Goal: Task Accomplishment & Management: Manage account settings

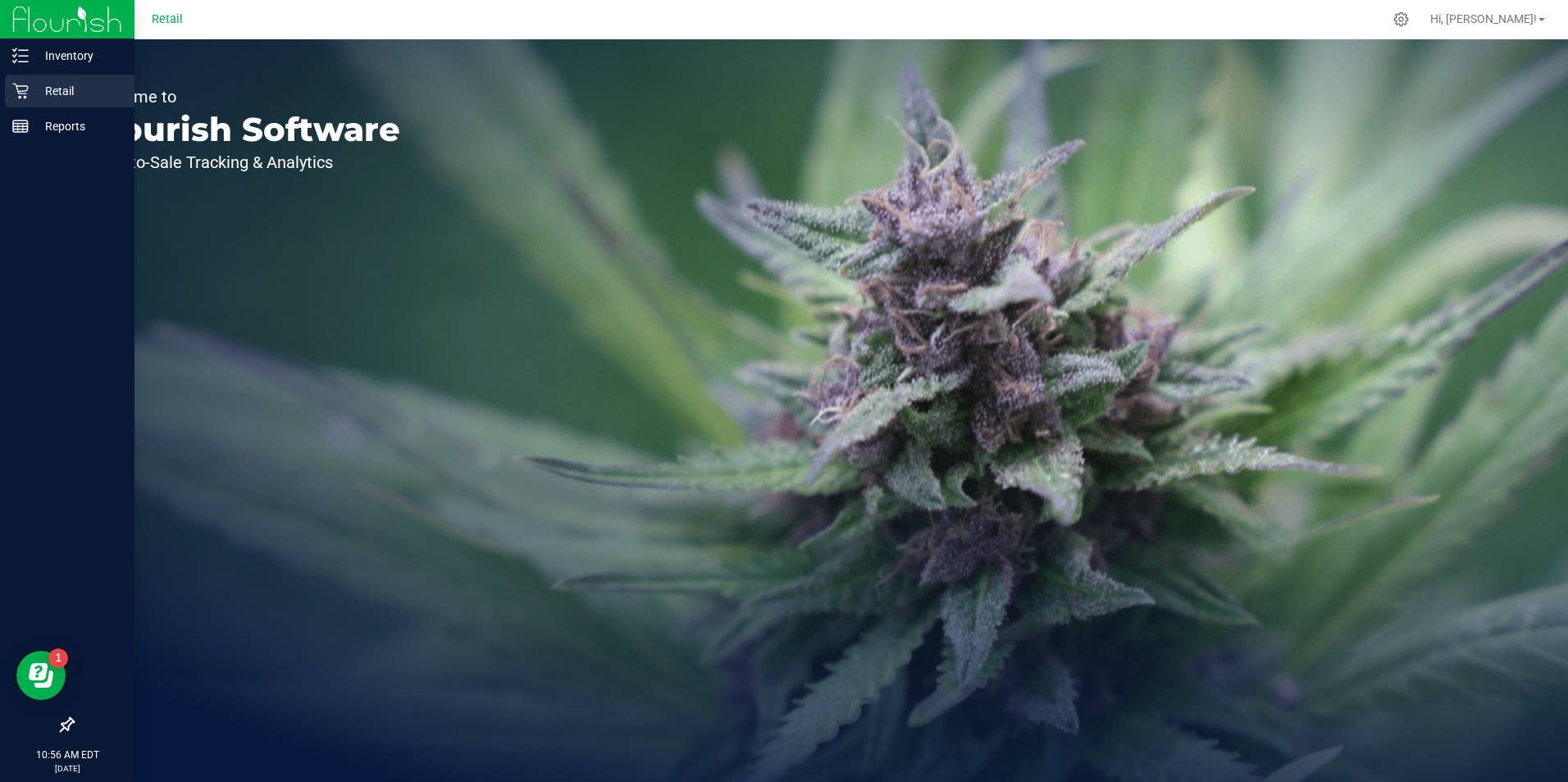
click at [62, 84] on p "Retail" at bounding box center [78, 91] width 98 height 19
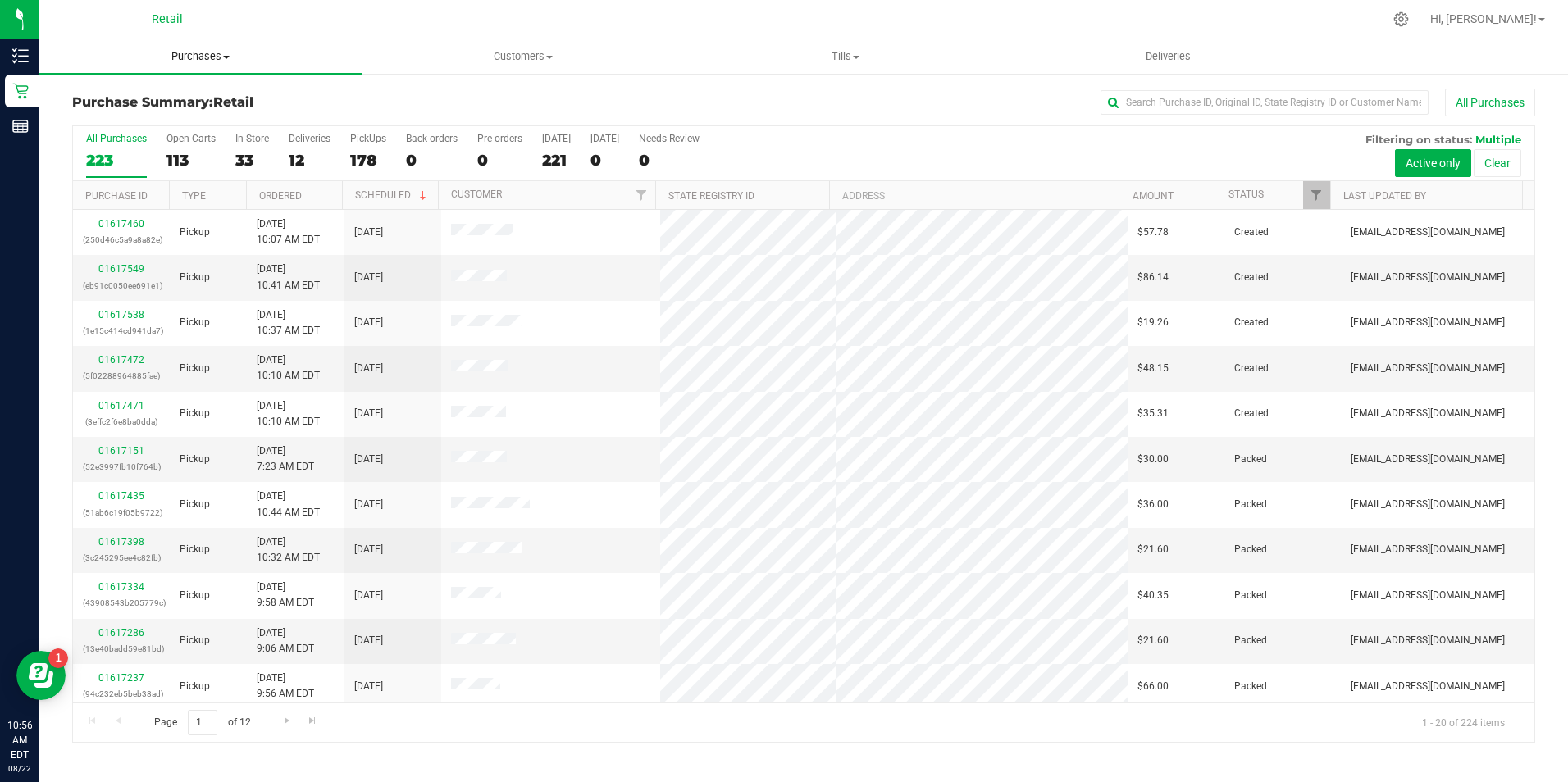
click at [209, 50] on span "Purchases" at bounding box center [201, 56] width 323 height 15
click at [217, 57] on span "Purchases" at bounding box center [201, 56] width 323 height 15
click at [211, 60] on span "Purchases" at bounding box center [201, 56] width 323 height 15
click at [160, 90] on li "Summary of purchases" at bounding box center [201, 99] width 323 height 19
click at [1222, 112] on input "text" at bounding box center [1265, 102] width 328 height 24
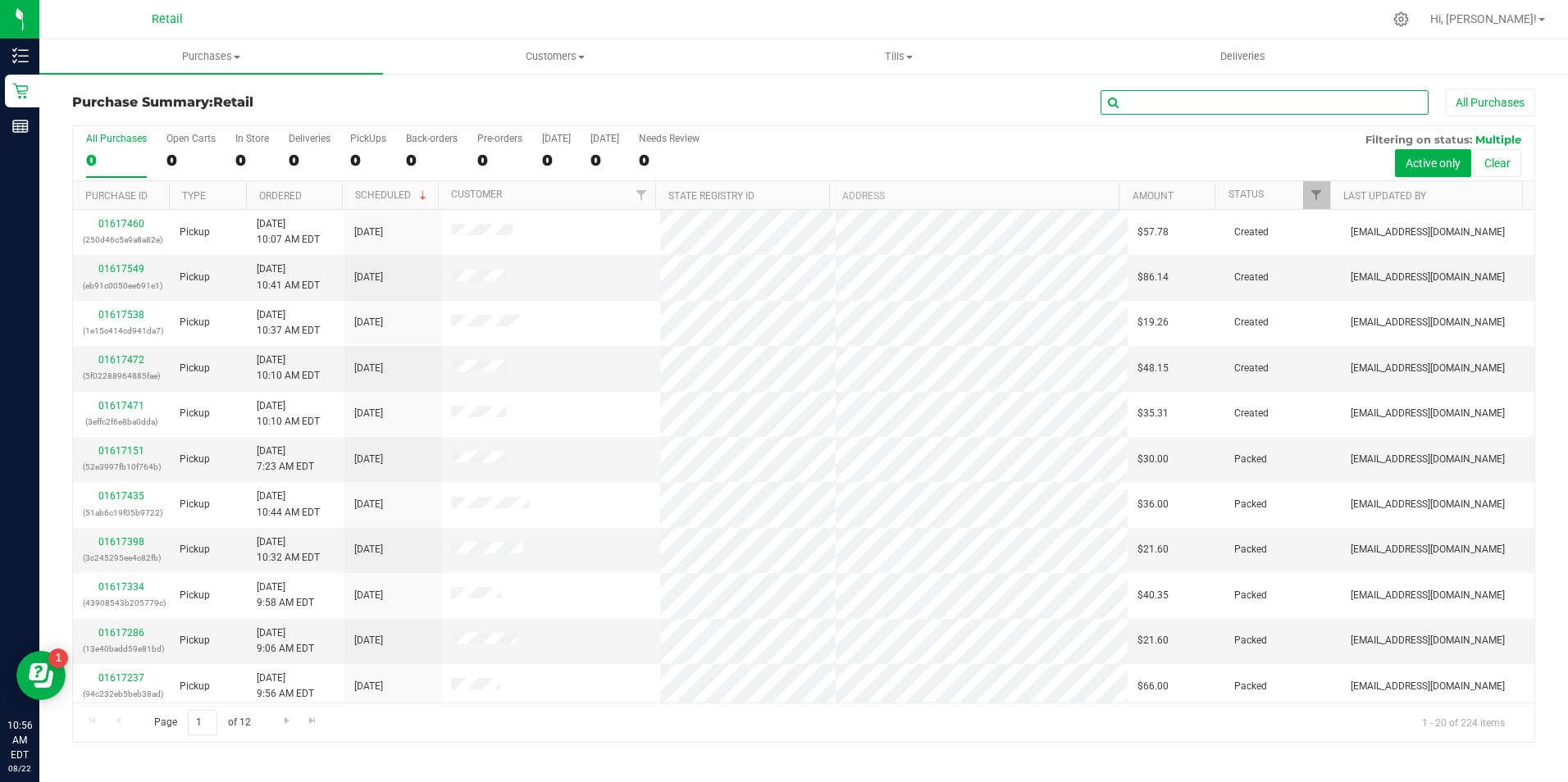
click at [1244, 108] on input "text" at bounding box center [1265, 102] width 328 height 24
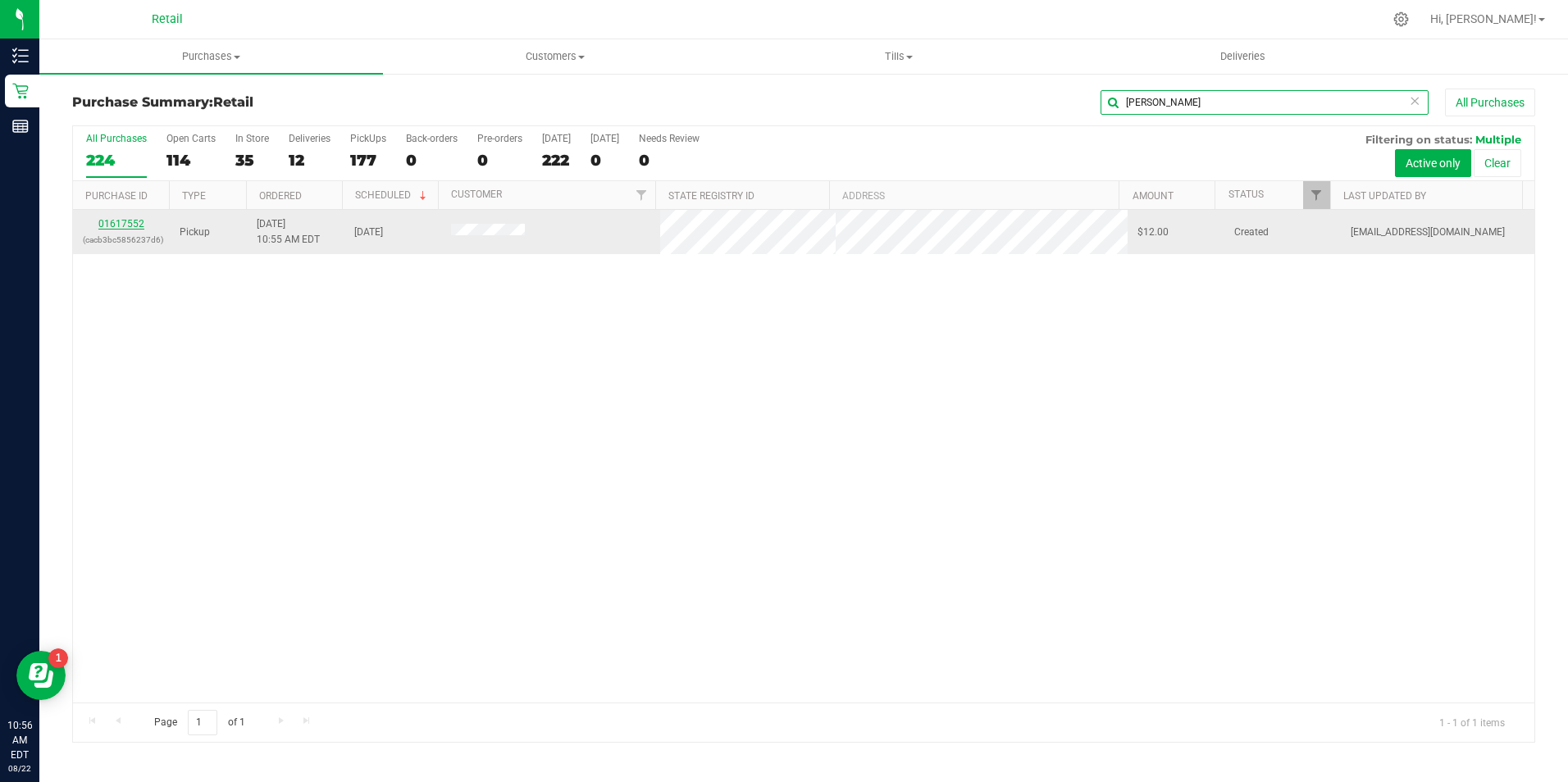
type input "[PERSON_NAME]"
click at [118, 223] on link "01617552" at bounding box center [120, 223] width 46 height 12
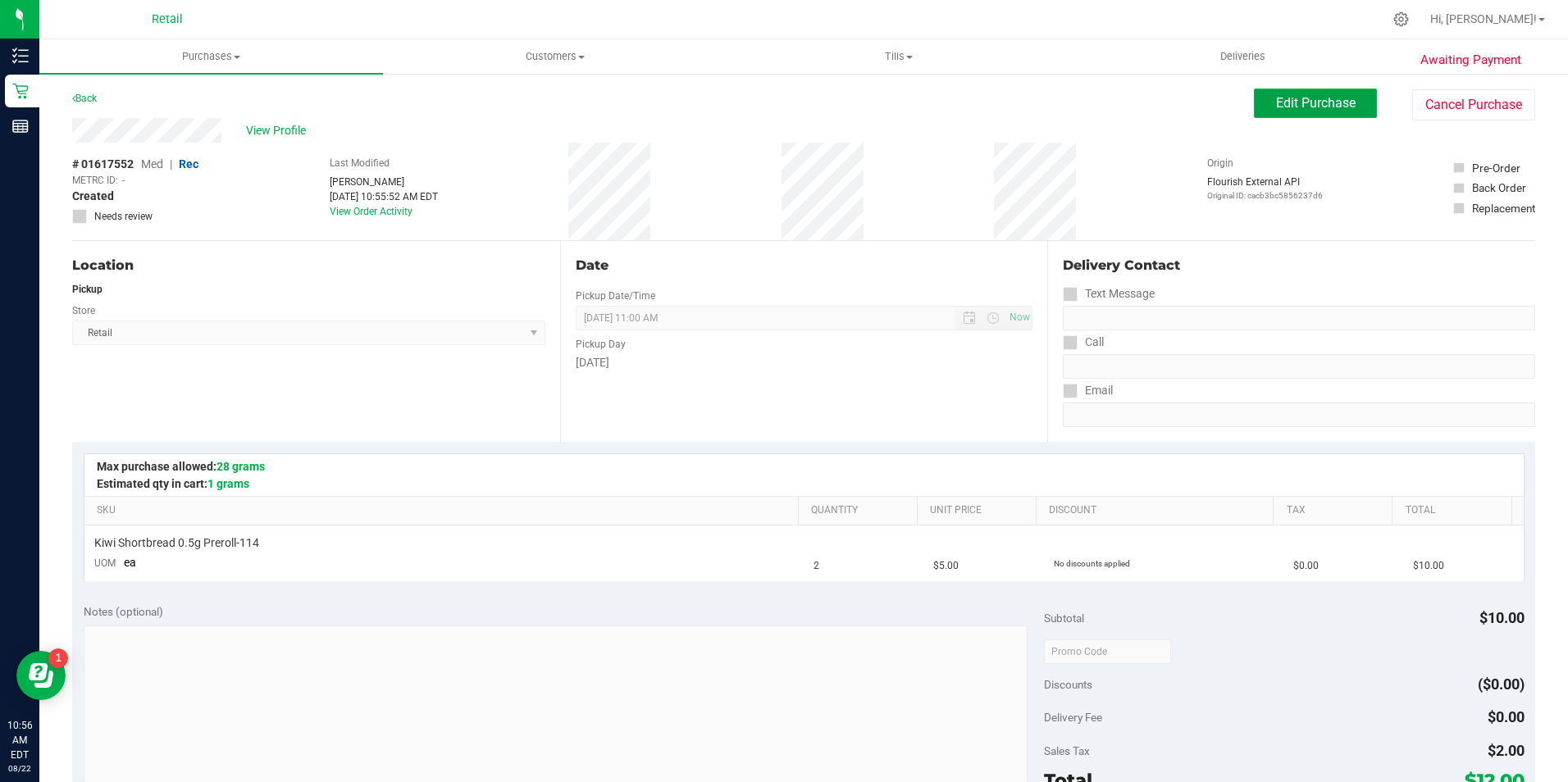
click at [1282, 109] on span "Edit Purchase" at bounding box center [1315, 103] width 80 height 16
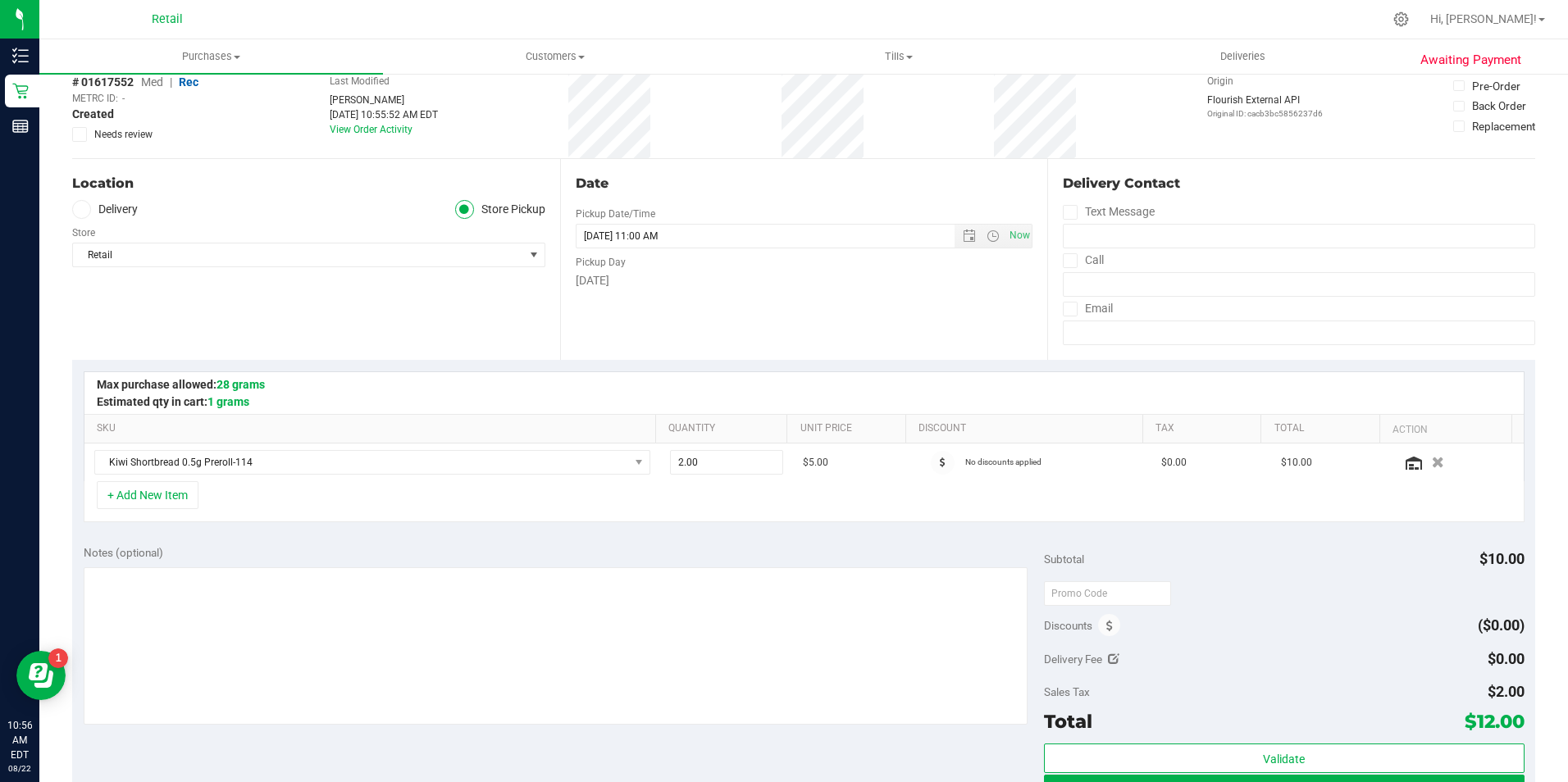
scroll to position [164, 0]
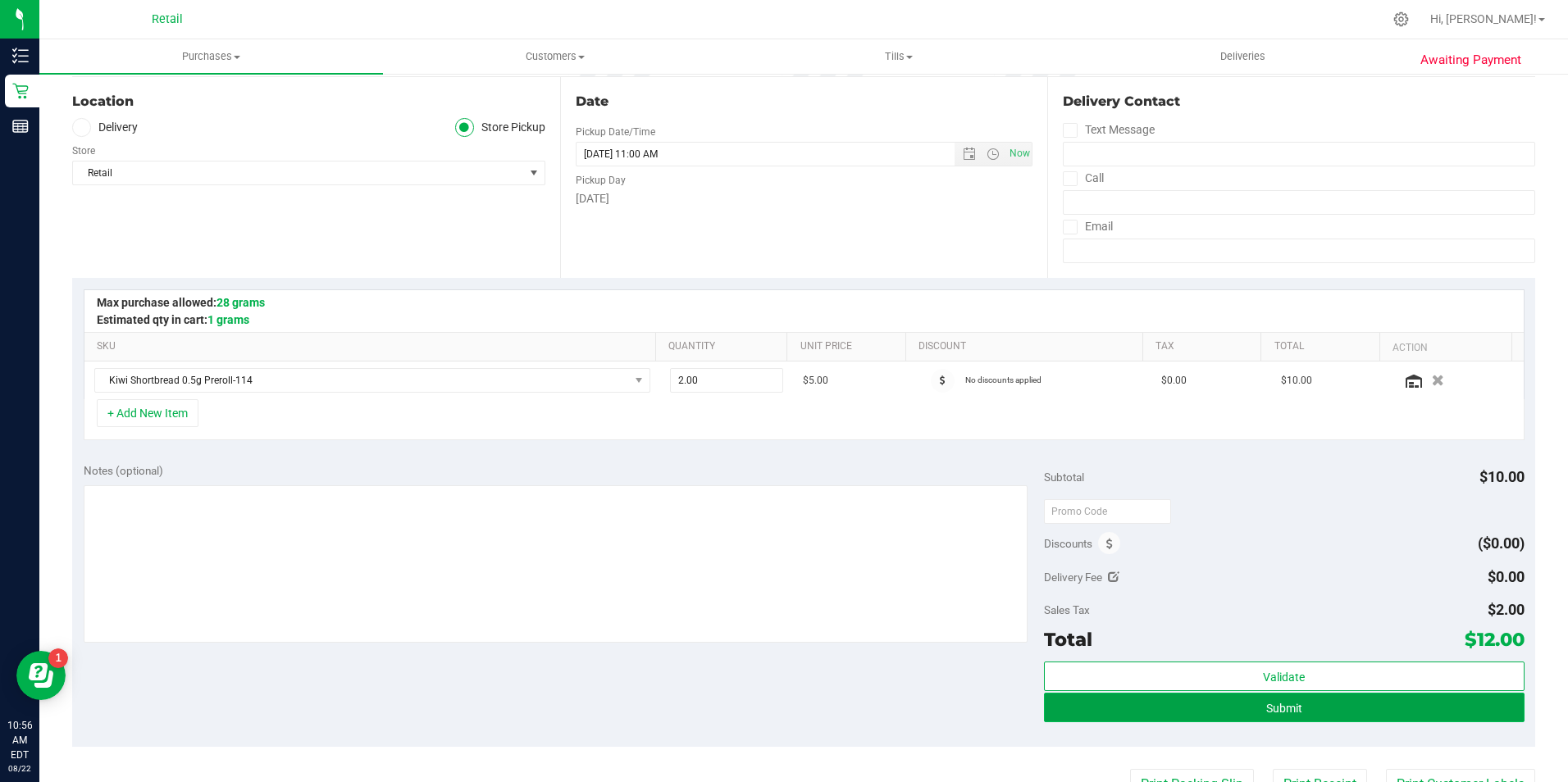
click at [1257, 697] on button "Submit" at bounding box center [1283, 707] width 481 height 29
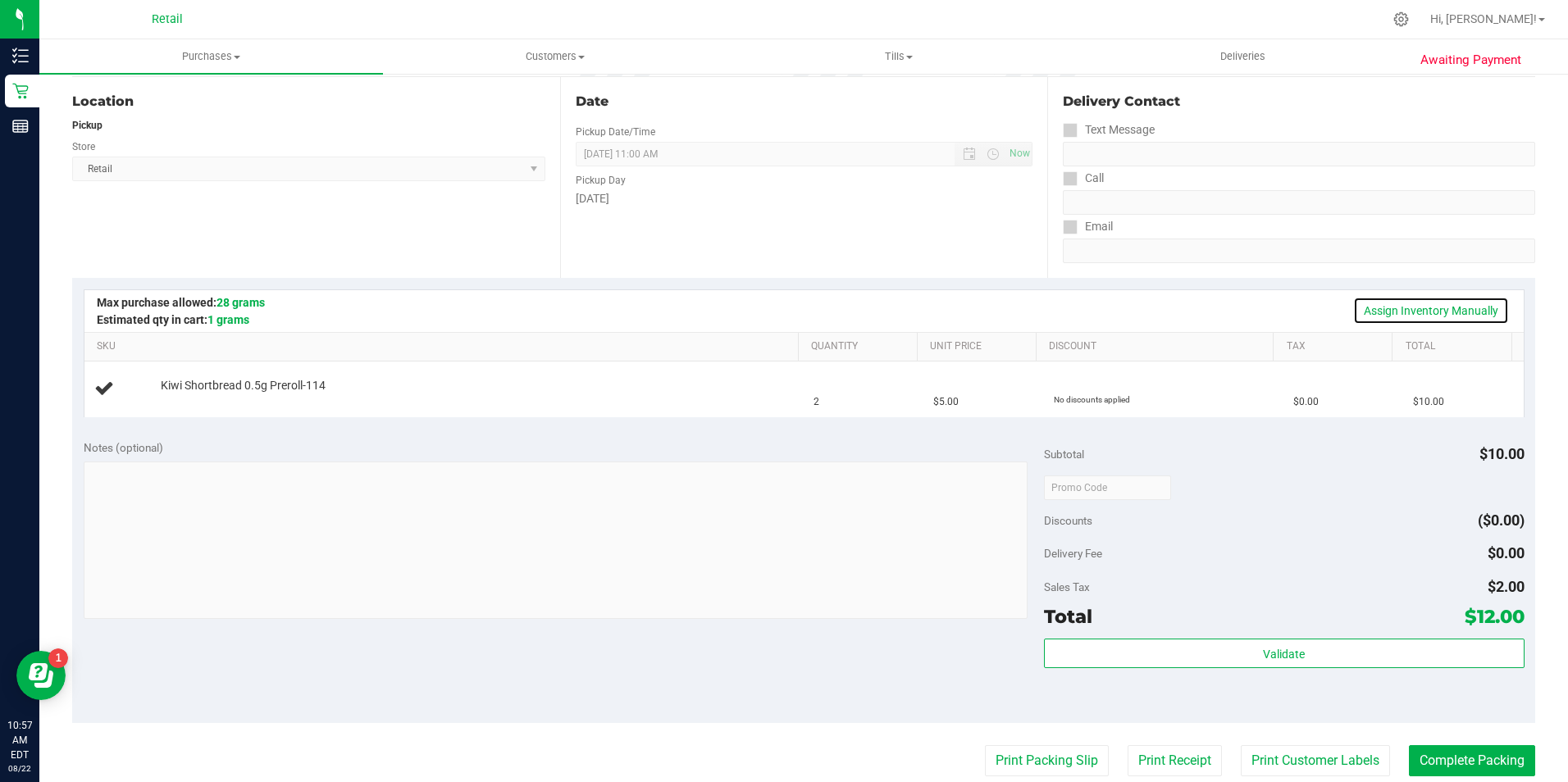
click at [1395, 300] on link "Assign Inventory Manually" at bounding box center [1430, 310] width 155 height 28
click at [187, 396] on link "Add Package" at bounding box center [189, 397] width 59 height 12
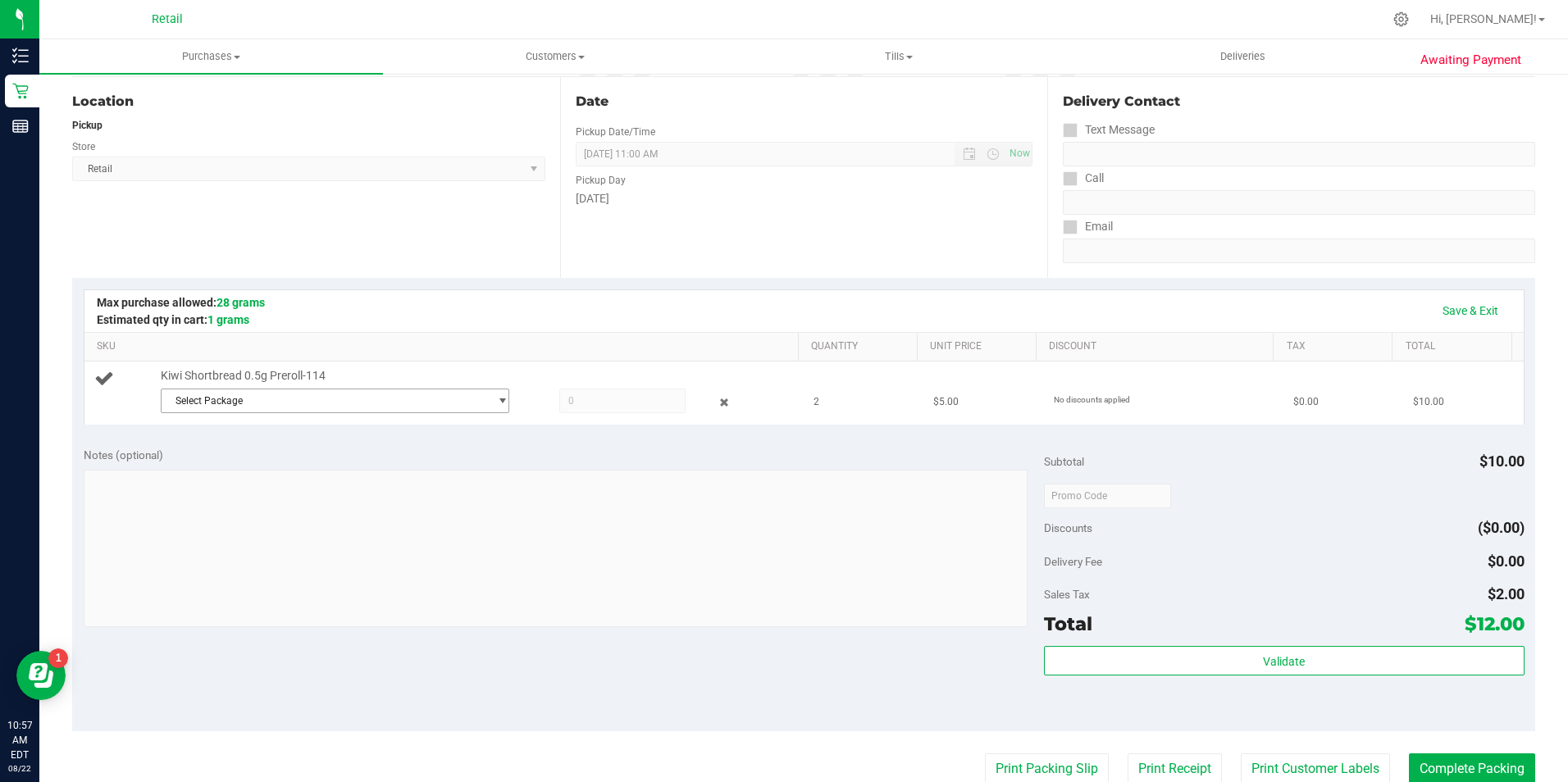
click at [364, 410] on span "Select Package" at bounding box center [324, 401] width 327 height 23
click at [369, 470] on span "( [DATE] PR Kiwi Shortbread )" at bounding box center [376, 468] width 128 height 12
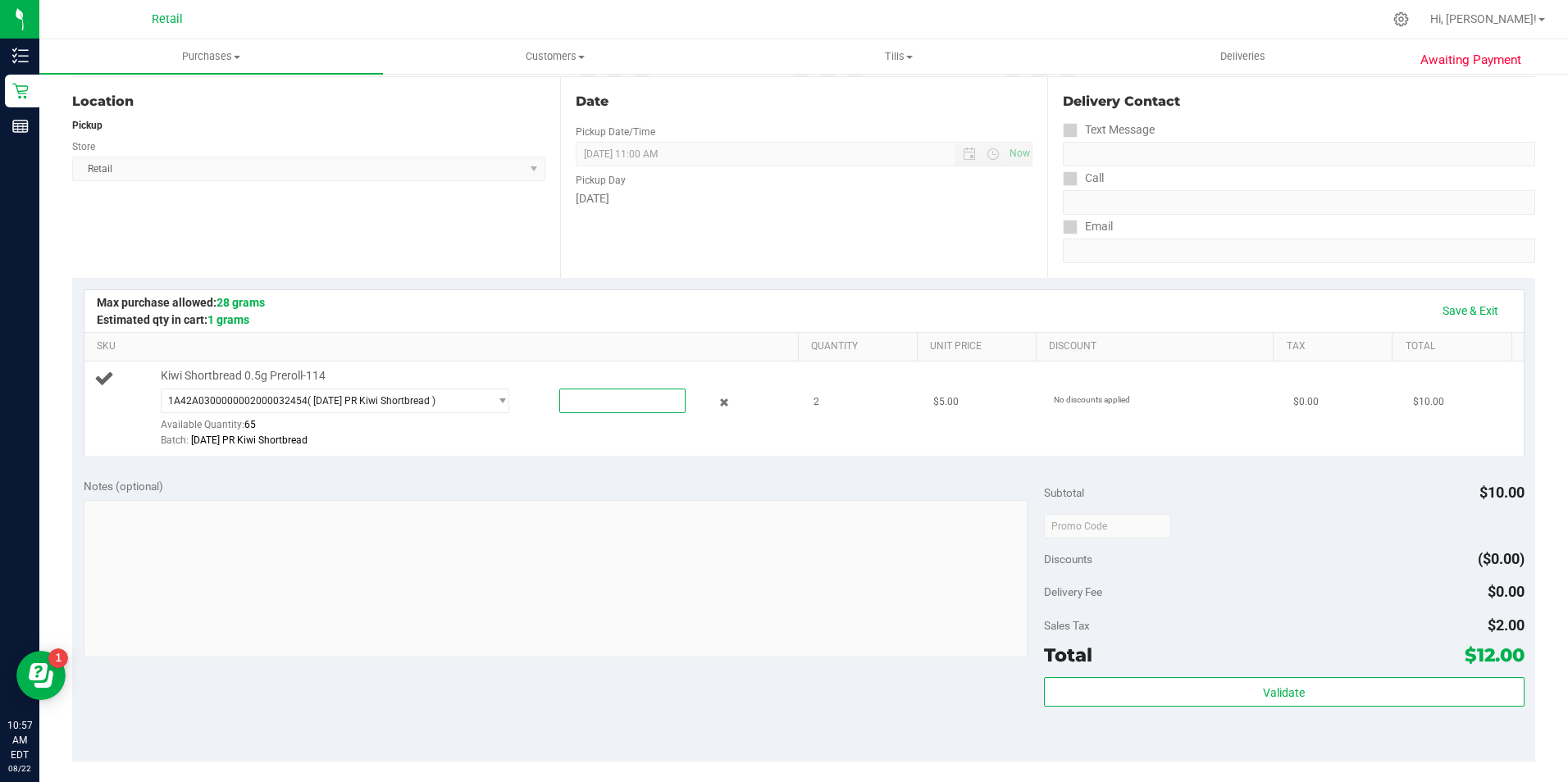
click at [625, 401] on span at bounding box center [623, 400] width 126 height 24
type input "2"
type input "2.0000"
click at [1469, 306] on link "Save & Exit" at bounding box center [1469, 310] width 77 height 28
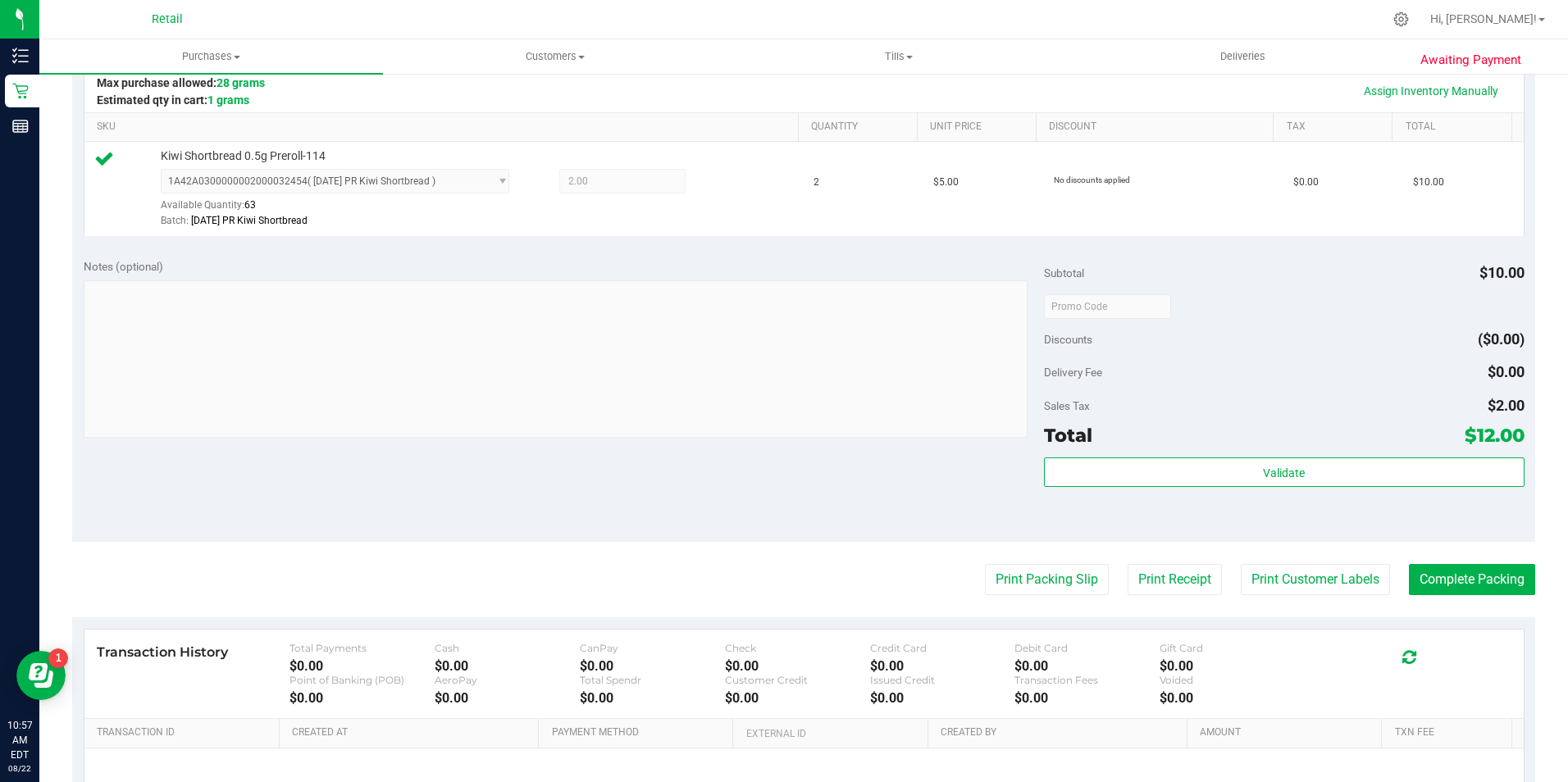
scroll to position [410, 0]
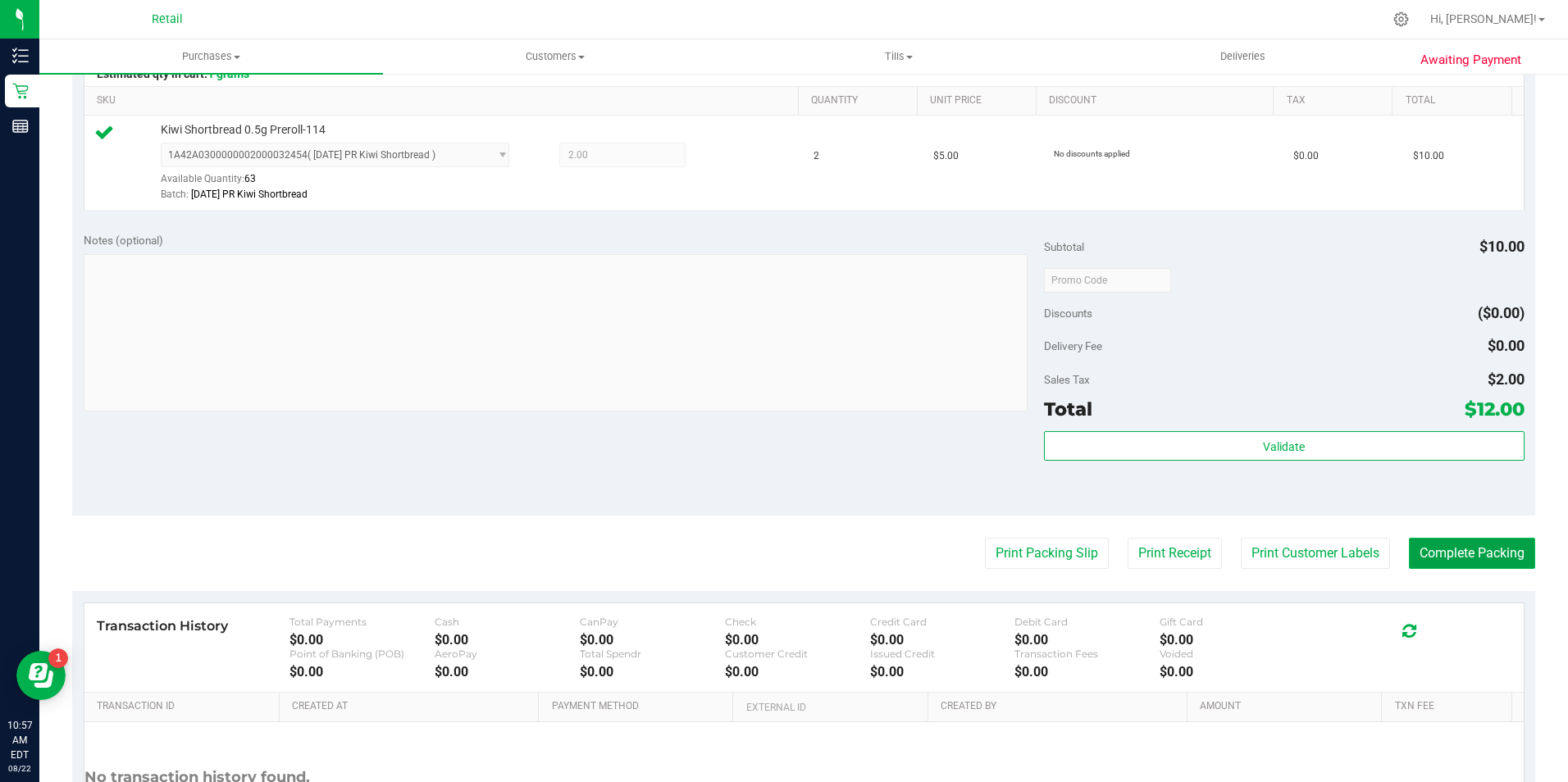
click at [1508, 551] on button "Complete Packing" at bounding box center [1472, 554] width 126 height 31
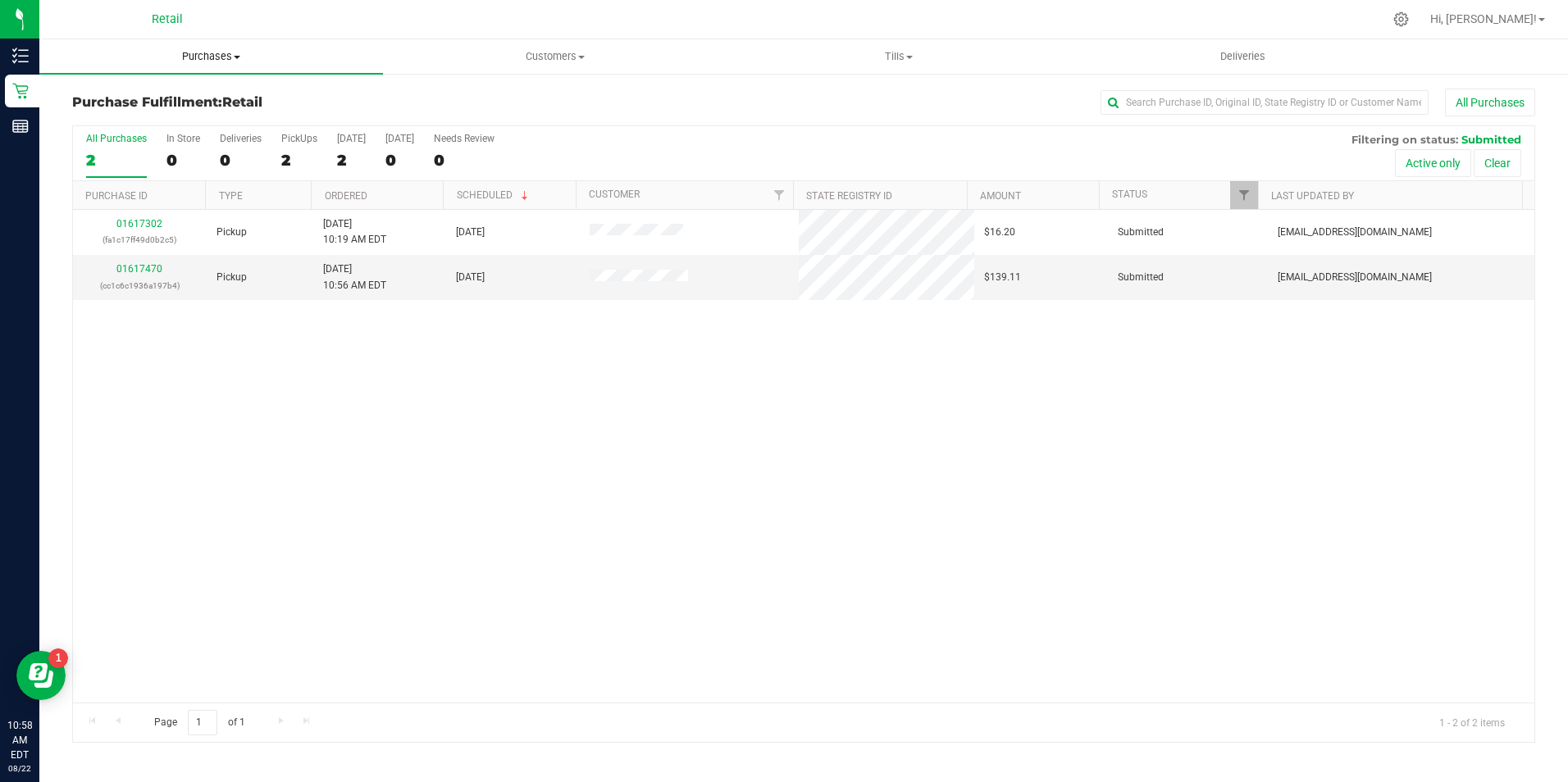
click at [240, 61] on span "Purchases" at bounding box center [212, 56] width 344 height 15
click at [224, 103] on li "Summary of purchases" at bounding box center [212, 99] width 344 height 19
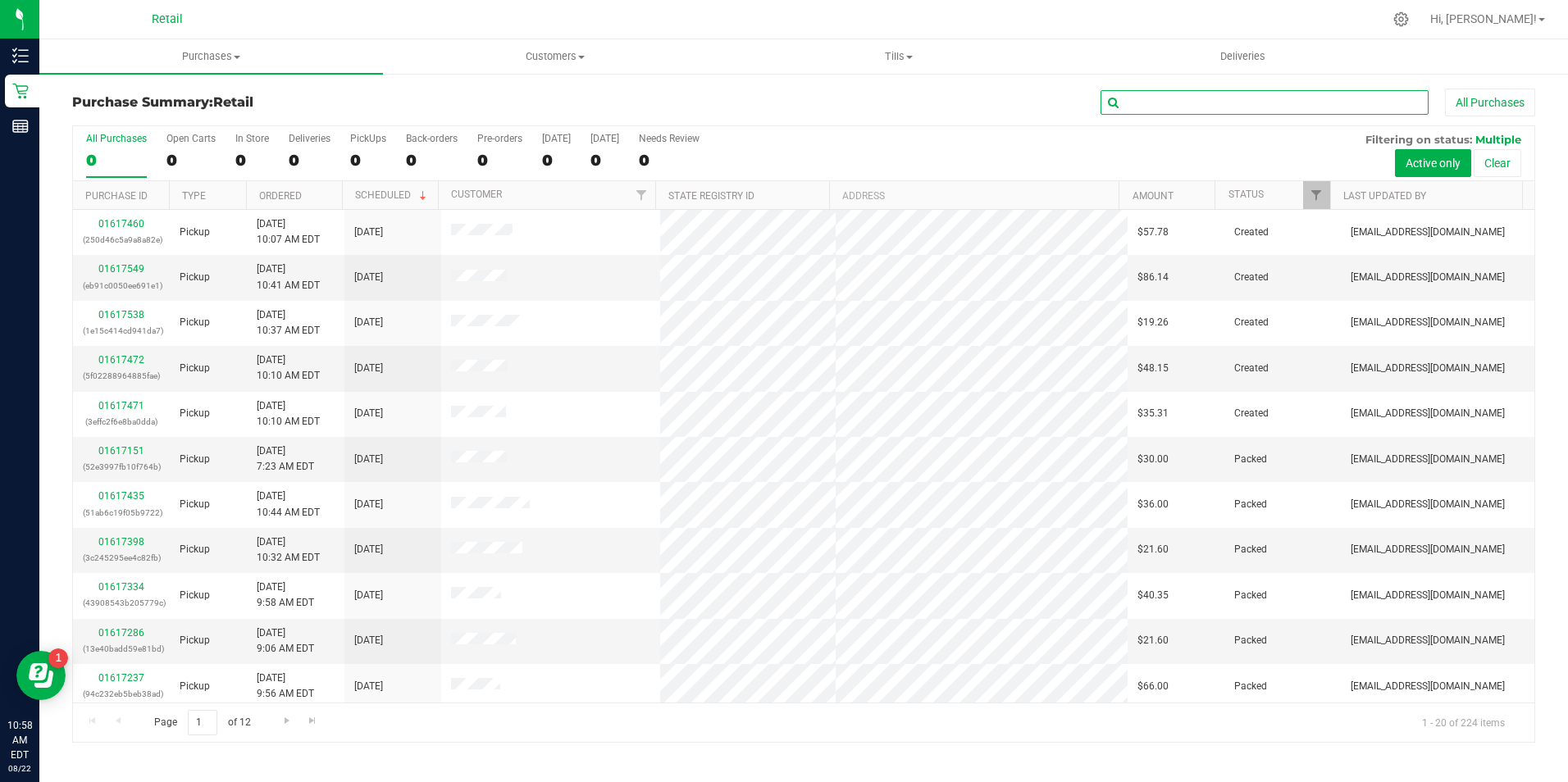
click at [1147, 97] on input "text" at bounding box center [1265, 102] width 328 height 24
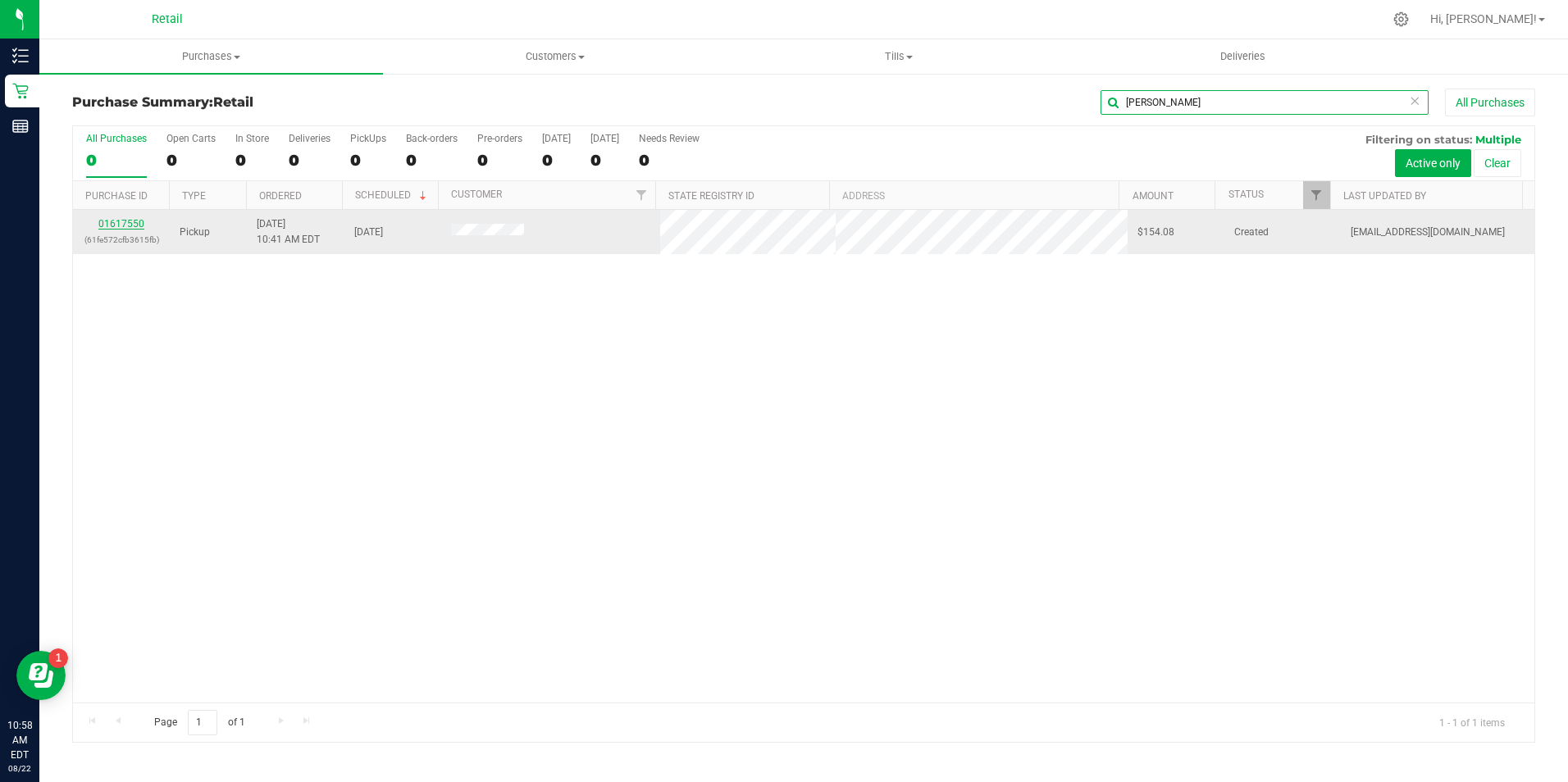
type input "[PERSON_NAME]"
click at [113, 224] on link "01617550" at bounding box center [120, 223] width 46 height 12
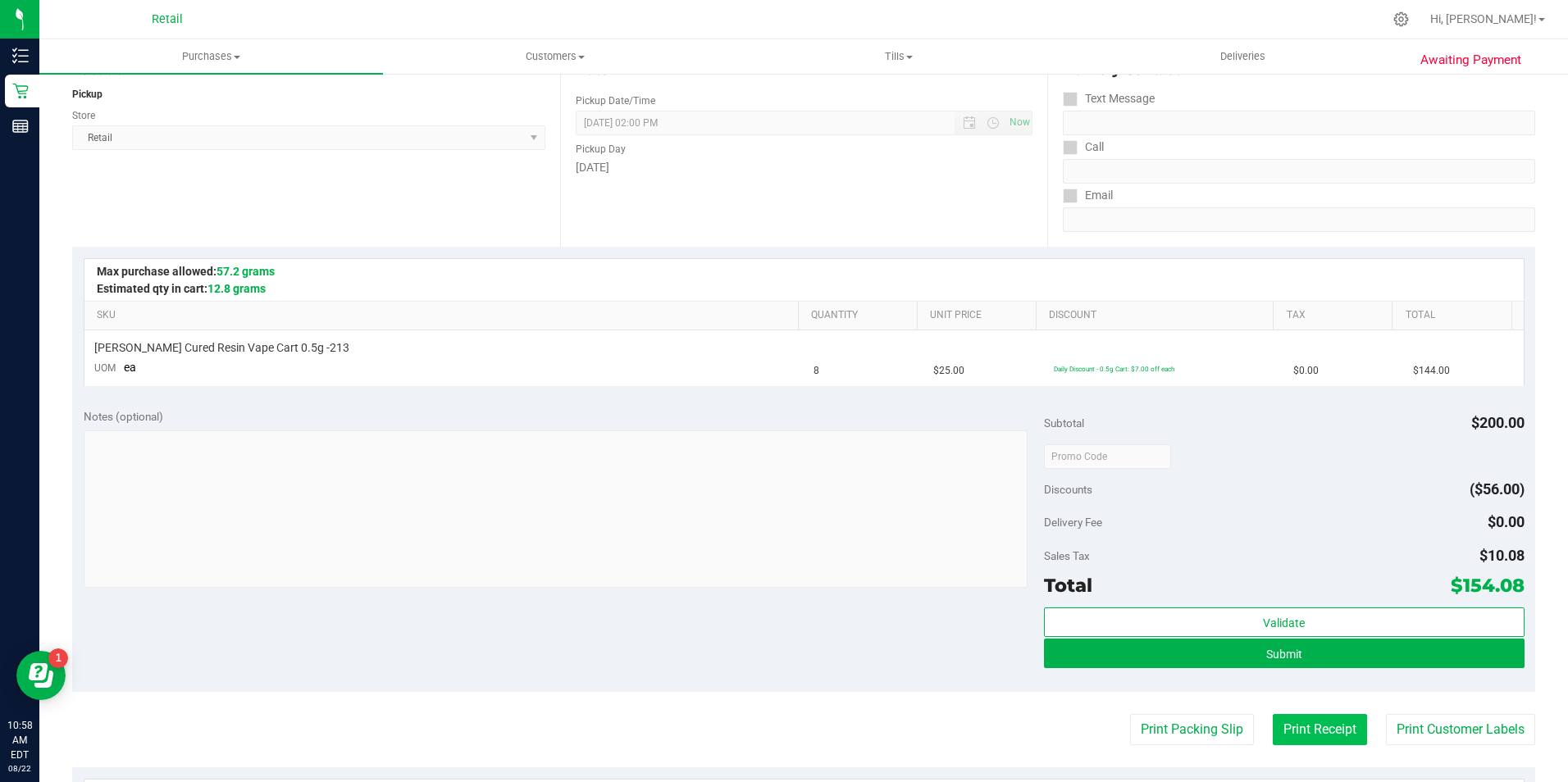
scroll to position [246, 0]
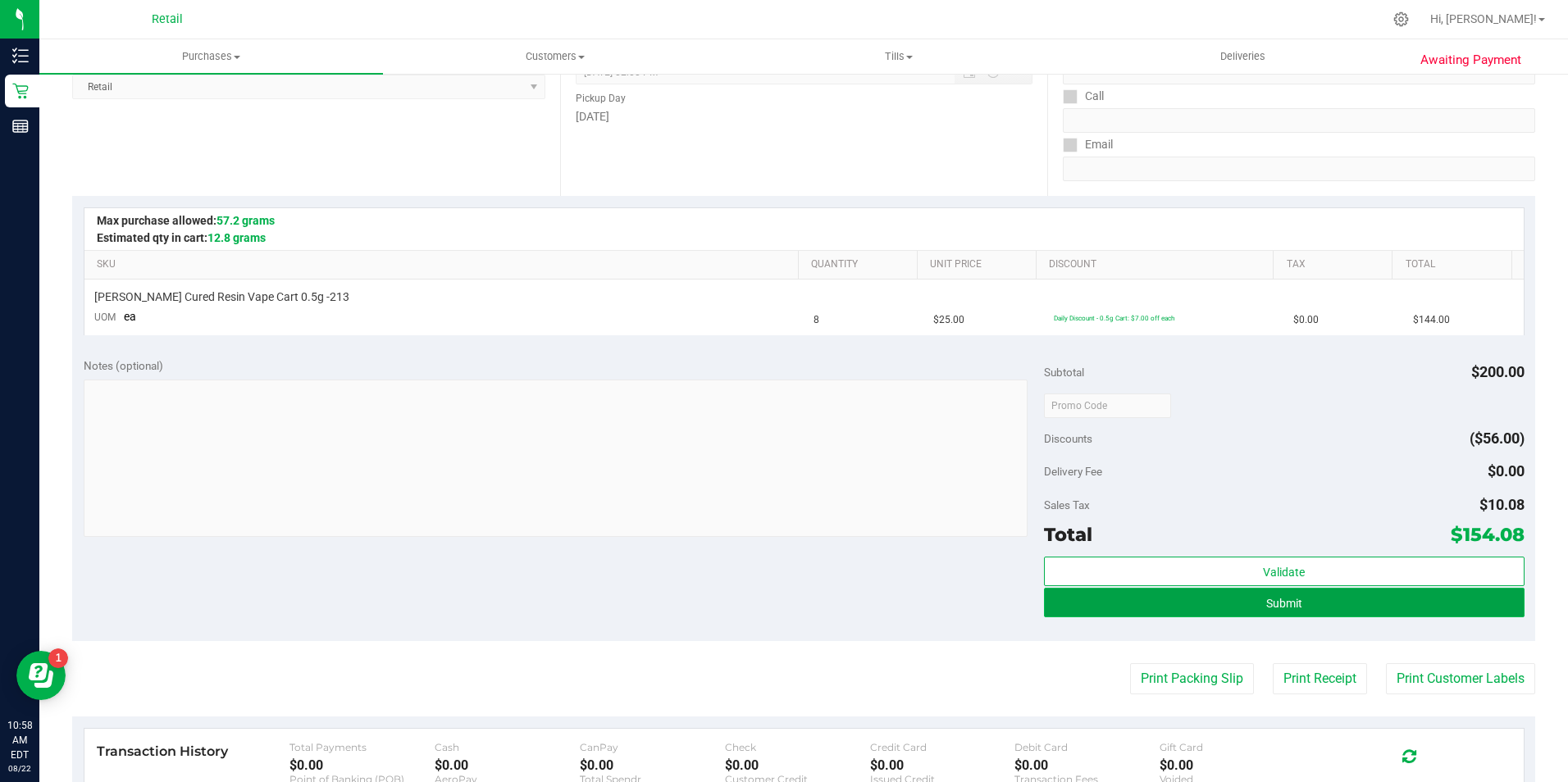
click at [1330, 605] on button "Submit" at bounding box center [1283, 602] width 481 height 29
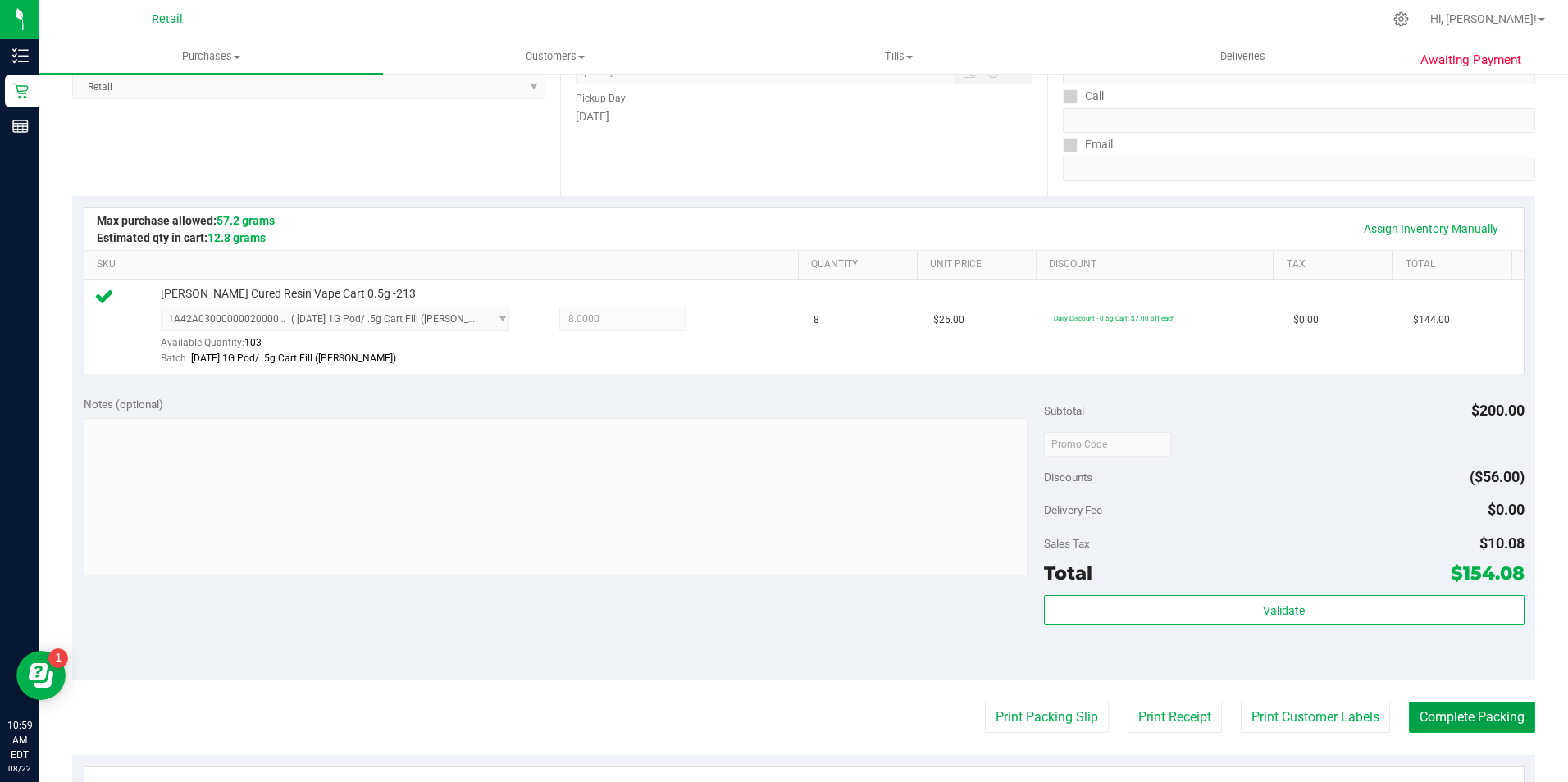
click at [1417, 722] on button "Complete Packing" at bounding box center [1472, 717] width 126 height 31
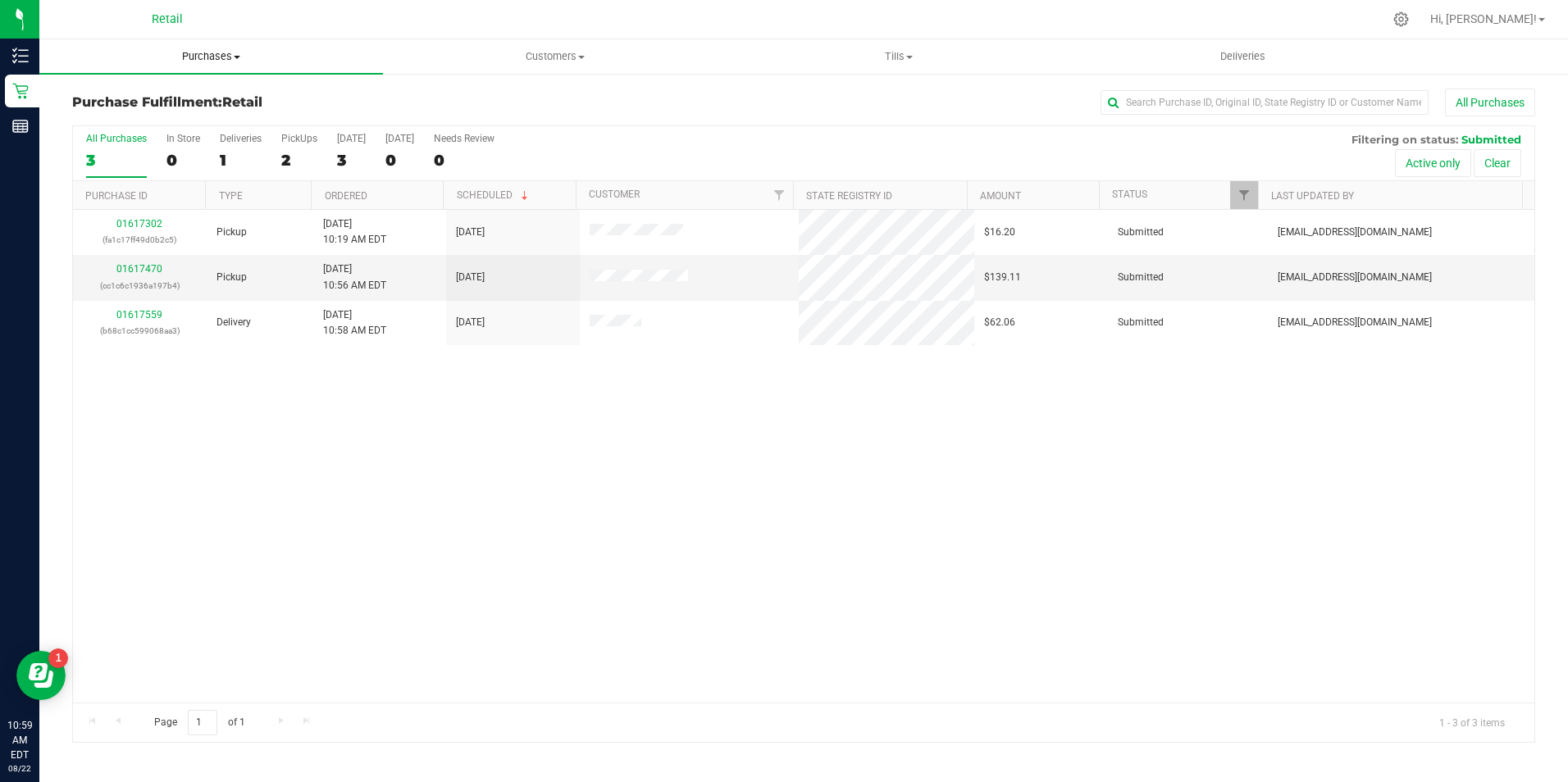
click at [199, 54] on span "Purchases" at bounding box center [212, 56] width 344 height 15
click at [180, 97] on span "Summary of purchases" at bounding box center [123, 99] width 168 height 14
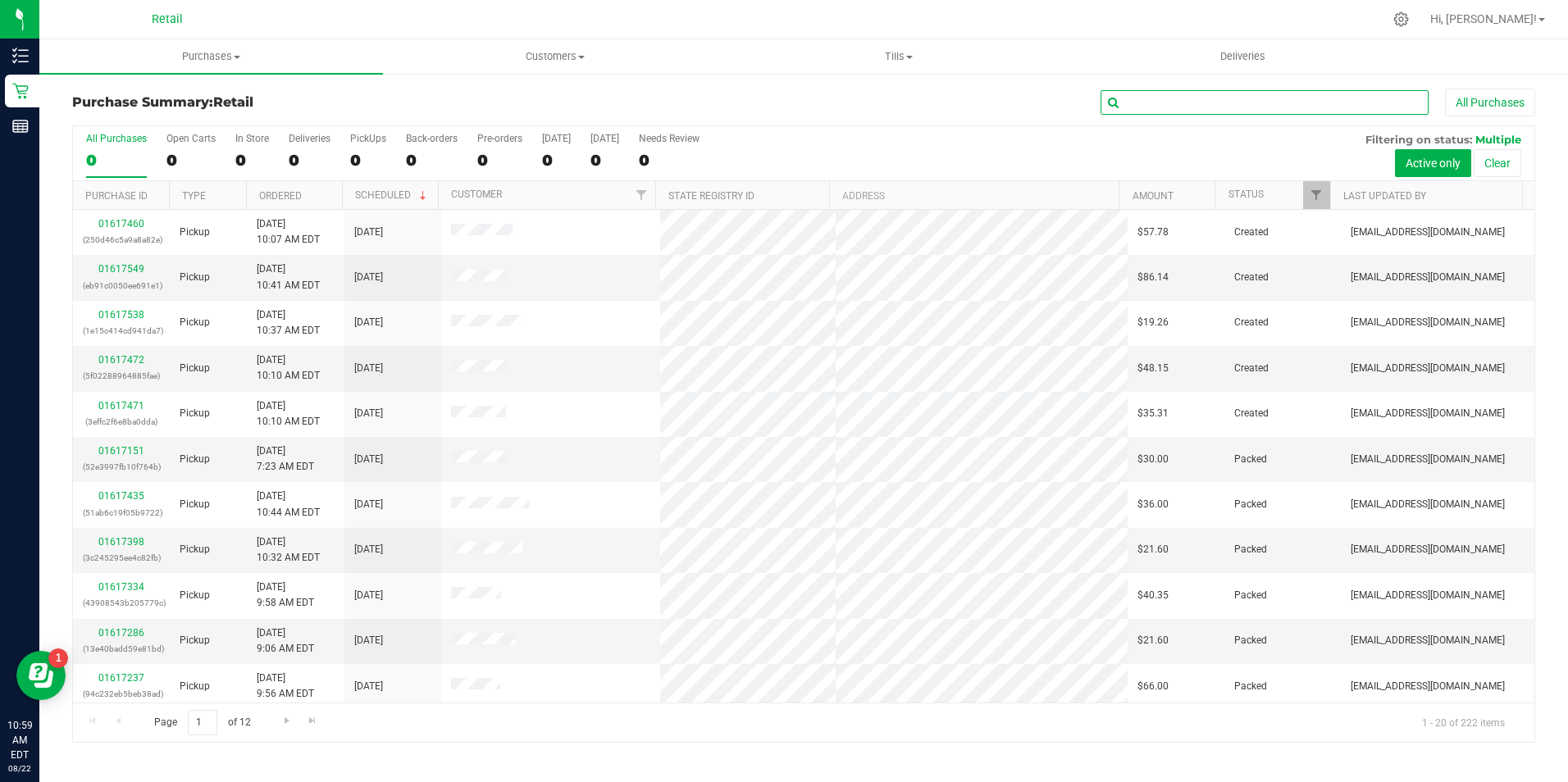
click at [1173, 98] on input "text" at bounding box center [1265, 102] width 328 height 24
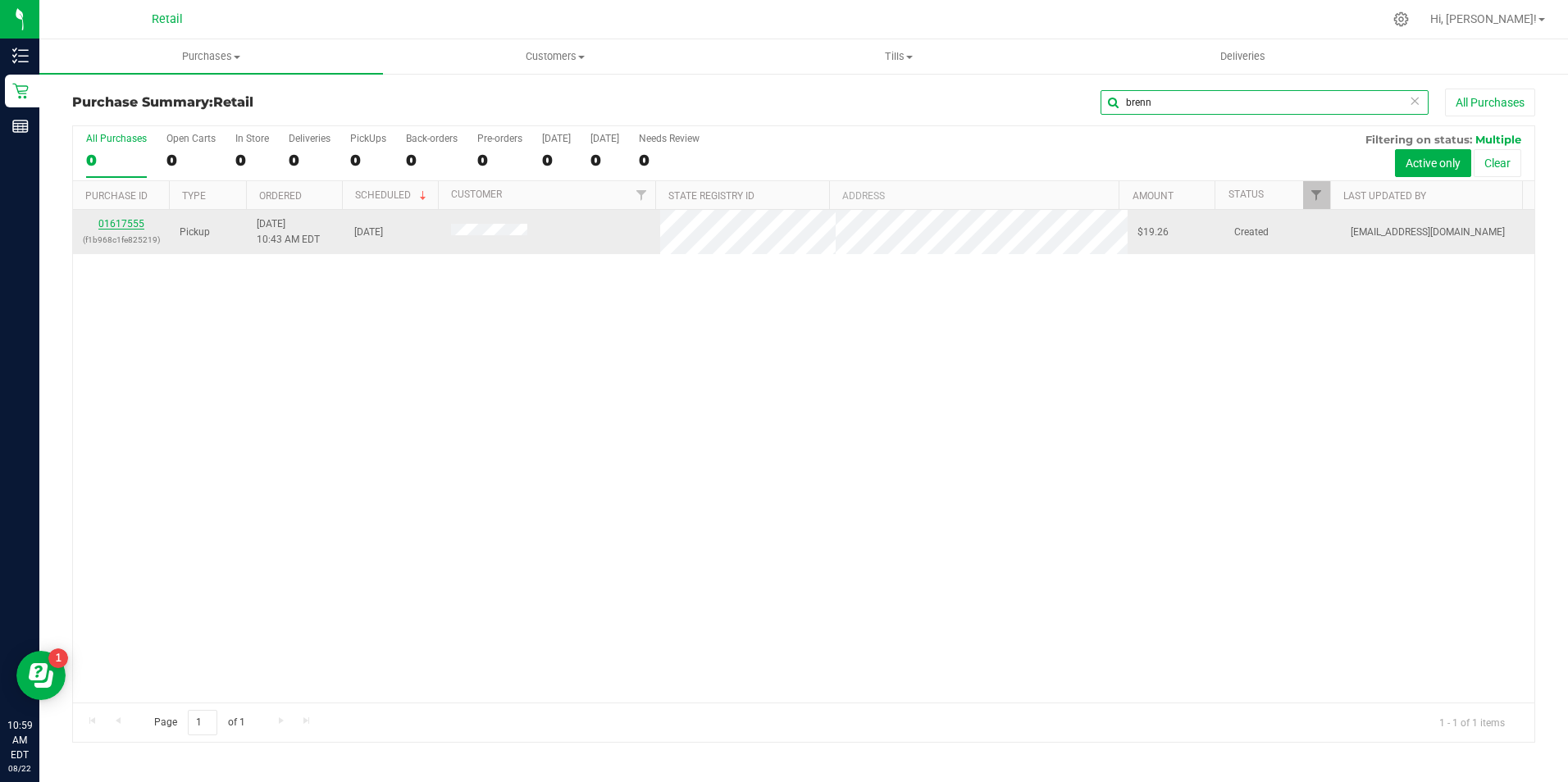
type input "brenn"
click at [107, 224] on link "01617555" at bounding box center [120, 223] width 46 height 12
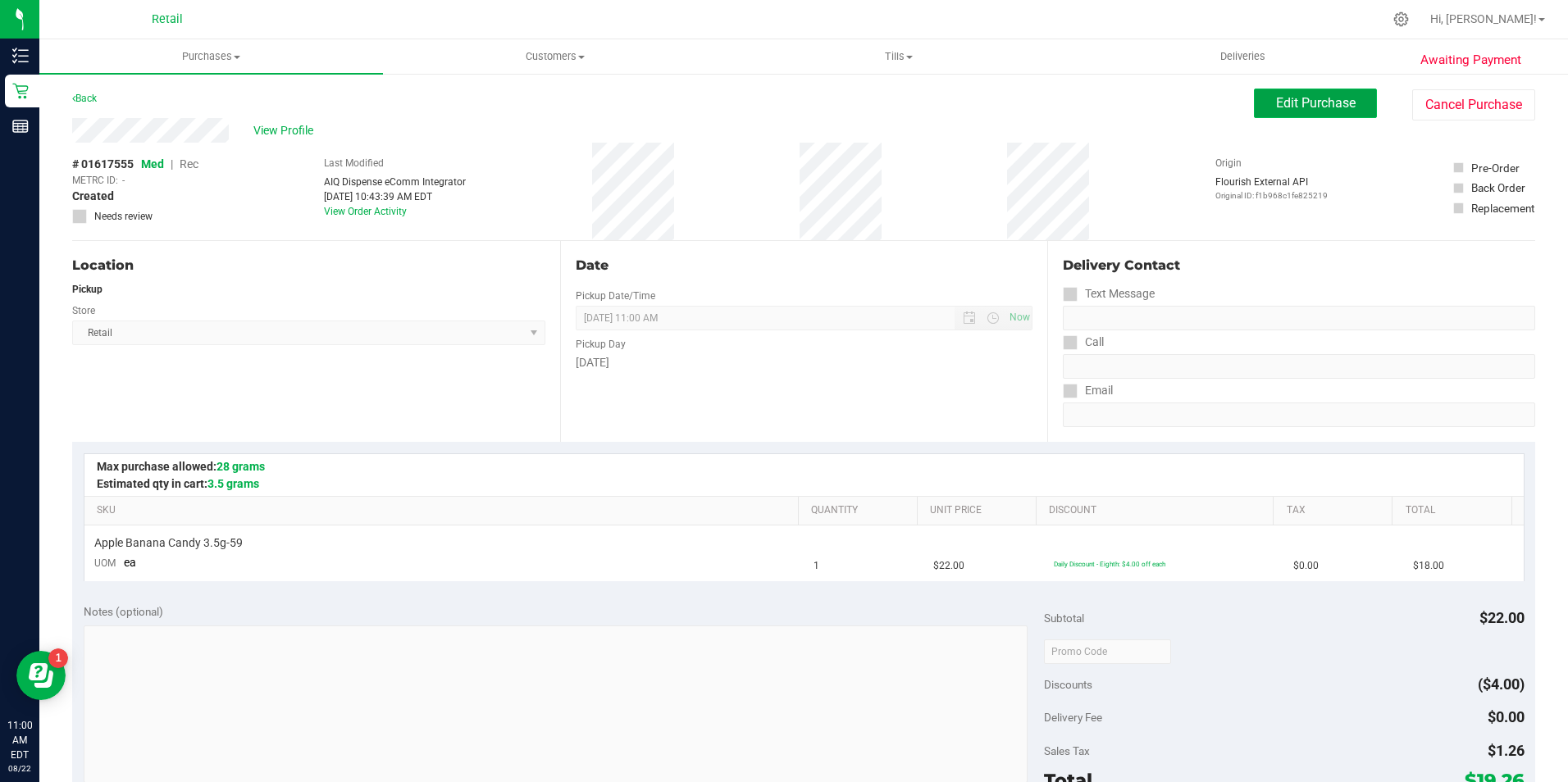
click at [1307, 108] on span "Edit Purchase" at bounding box center [1315, 103] width 80 height 16
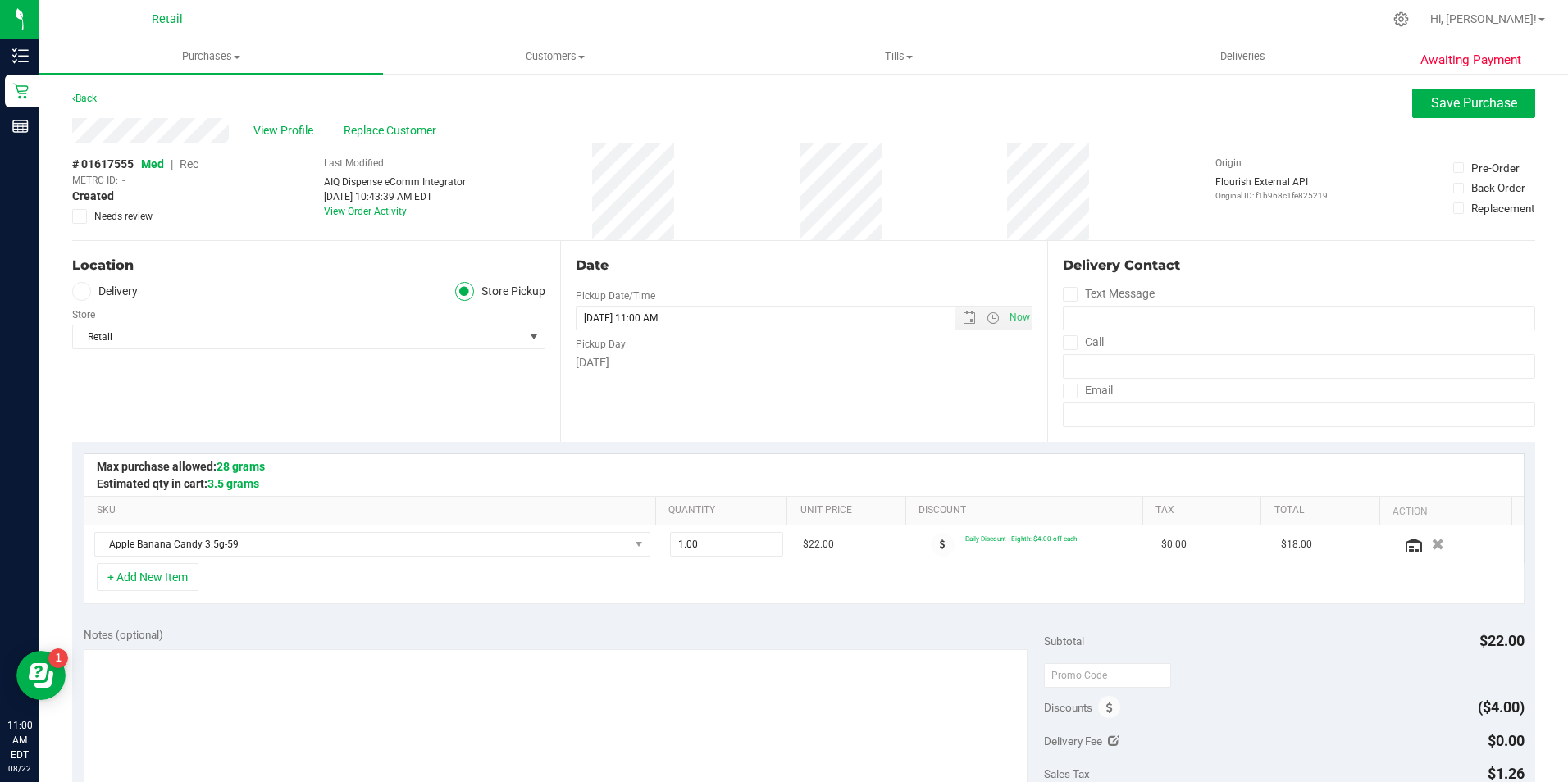
click at [188, 166] on span "Rec" at bounding box center [188, 164] width 18 height 14
click at [1482, 109] on span "Save Purchase" at bounding box center [1474, 103] width 86 height 16
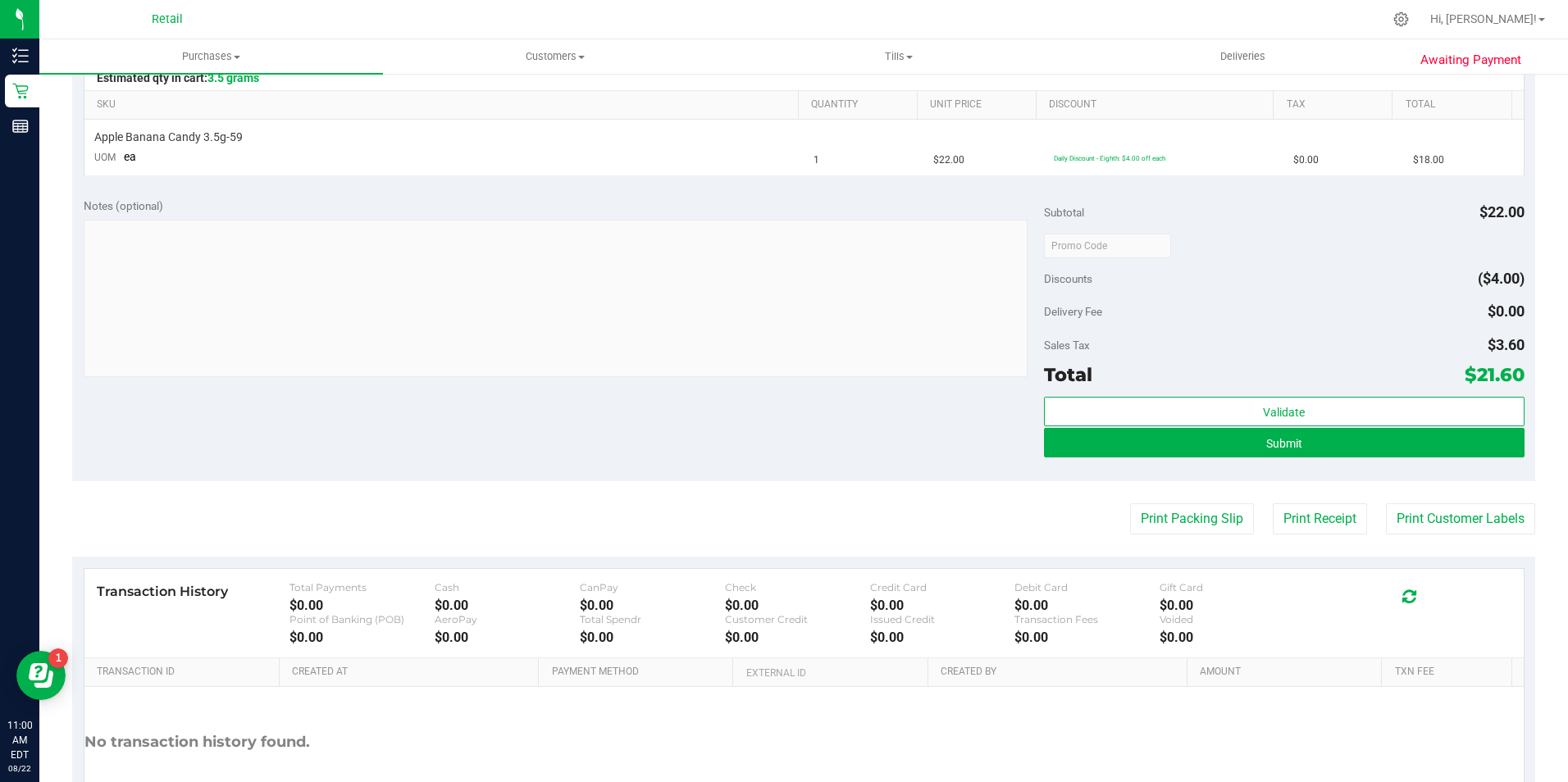
scroll to position [410, 0]
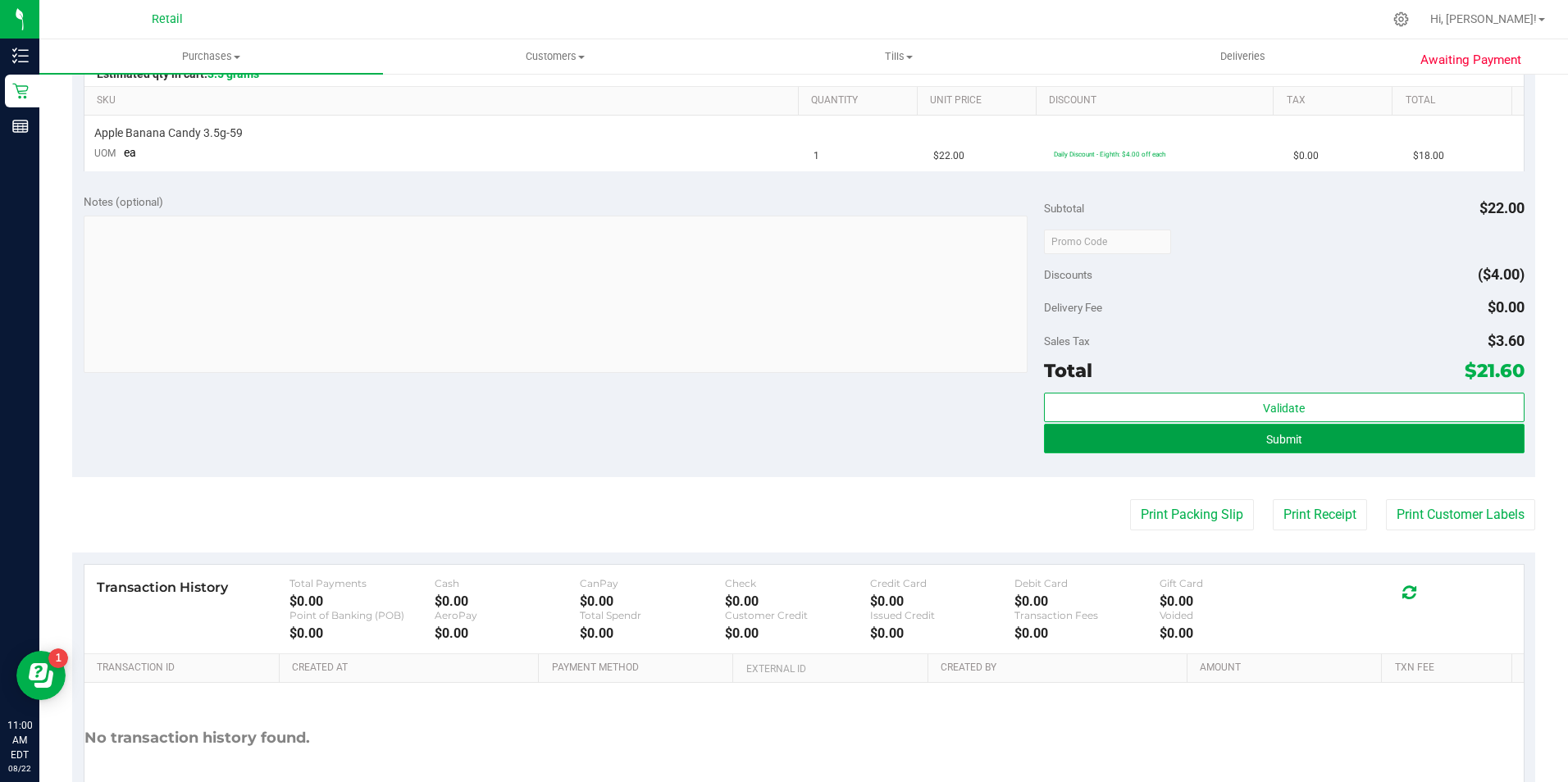
click at [1293, 436] on button "Submit" at bounding box center [1283, 438] width 481 height 29
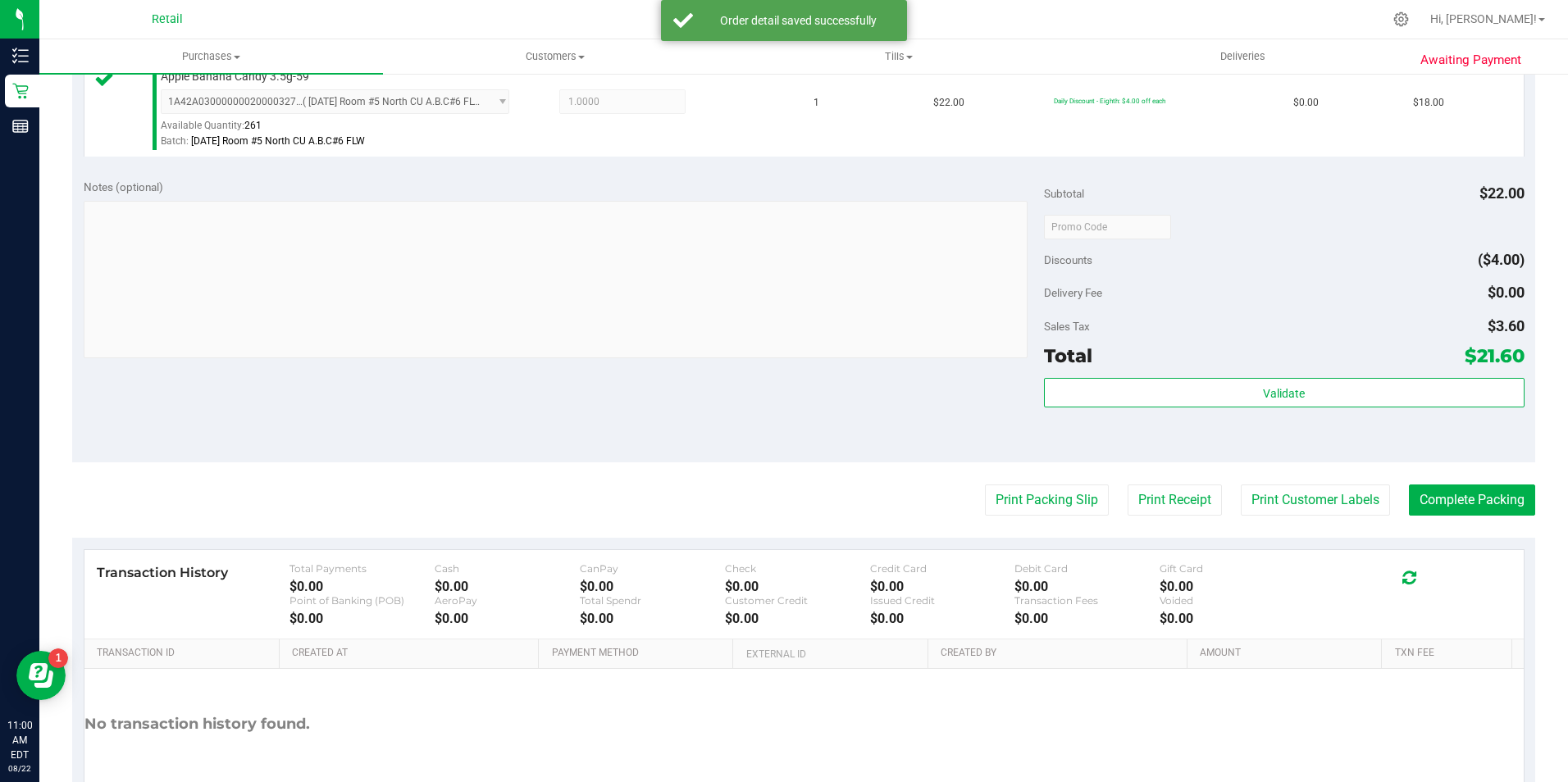
scroll to position [492, 0]
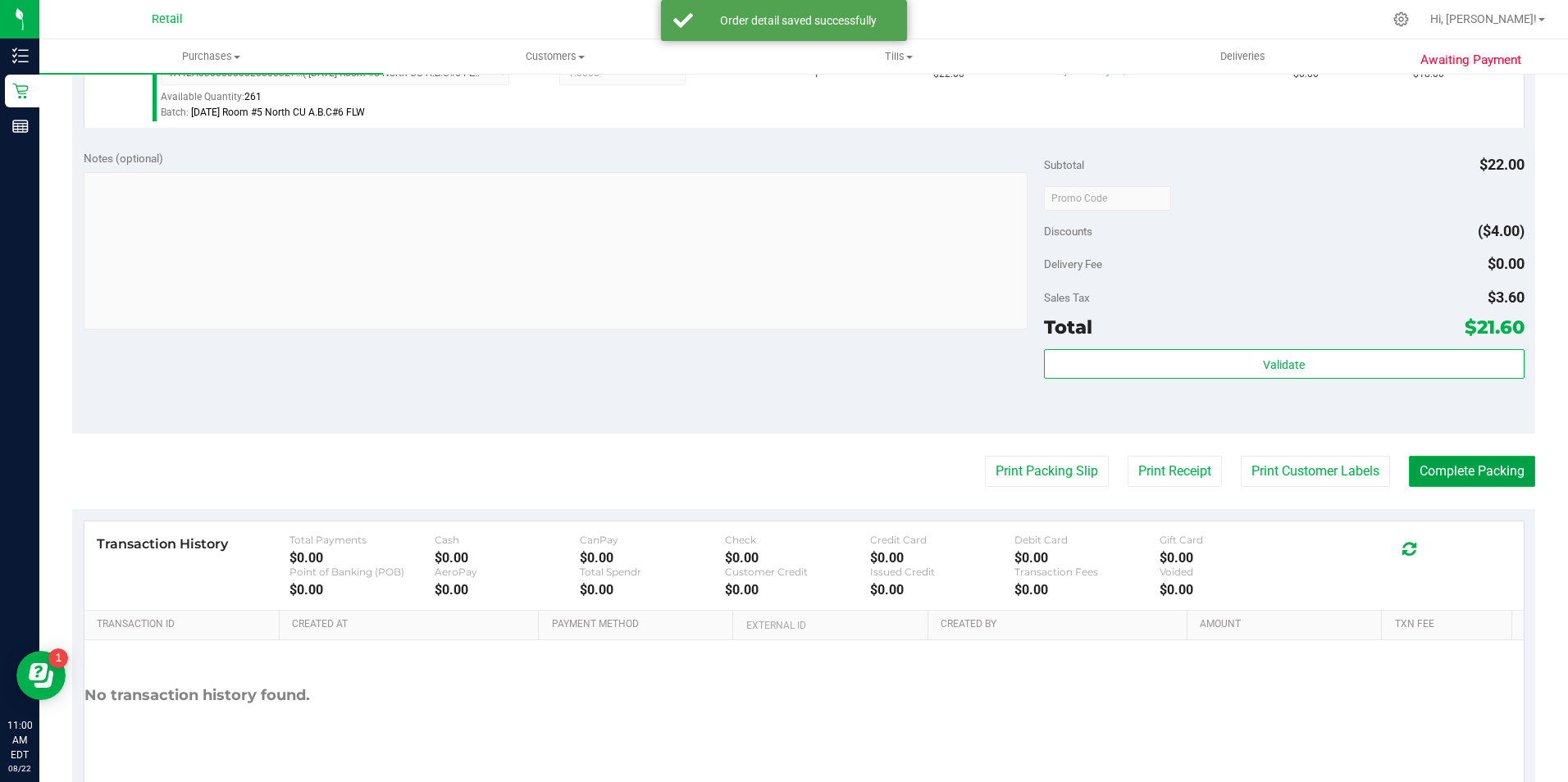
click at [1491, 463] on button "Complete Packing" at bounding box center [1472, 471] width 126 height 31
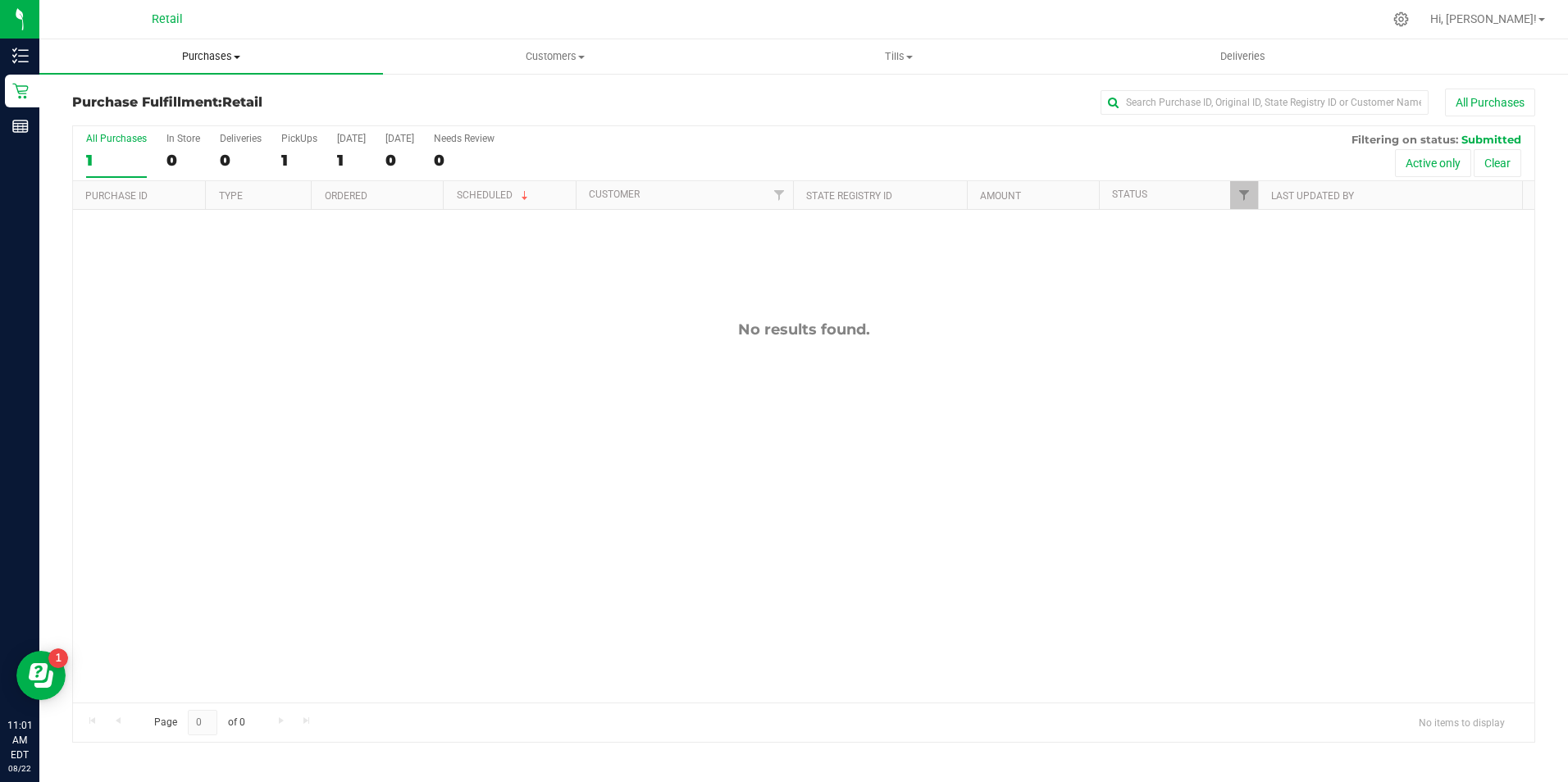
click at [206, 67] on uib-tab-heading "Purchases Summary of purchases Fulfillment All purchases" at bounding box center [212, 56] width 344 height 34
click at [187, 102] on span "Summary of purchases" at bounding box center [123, 99] width 168 height 14
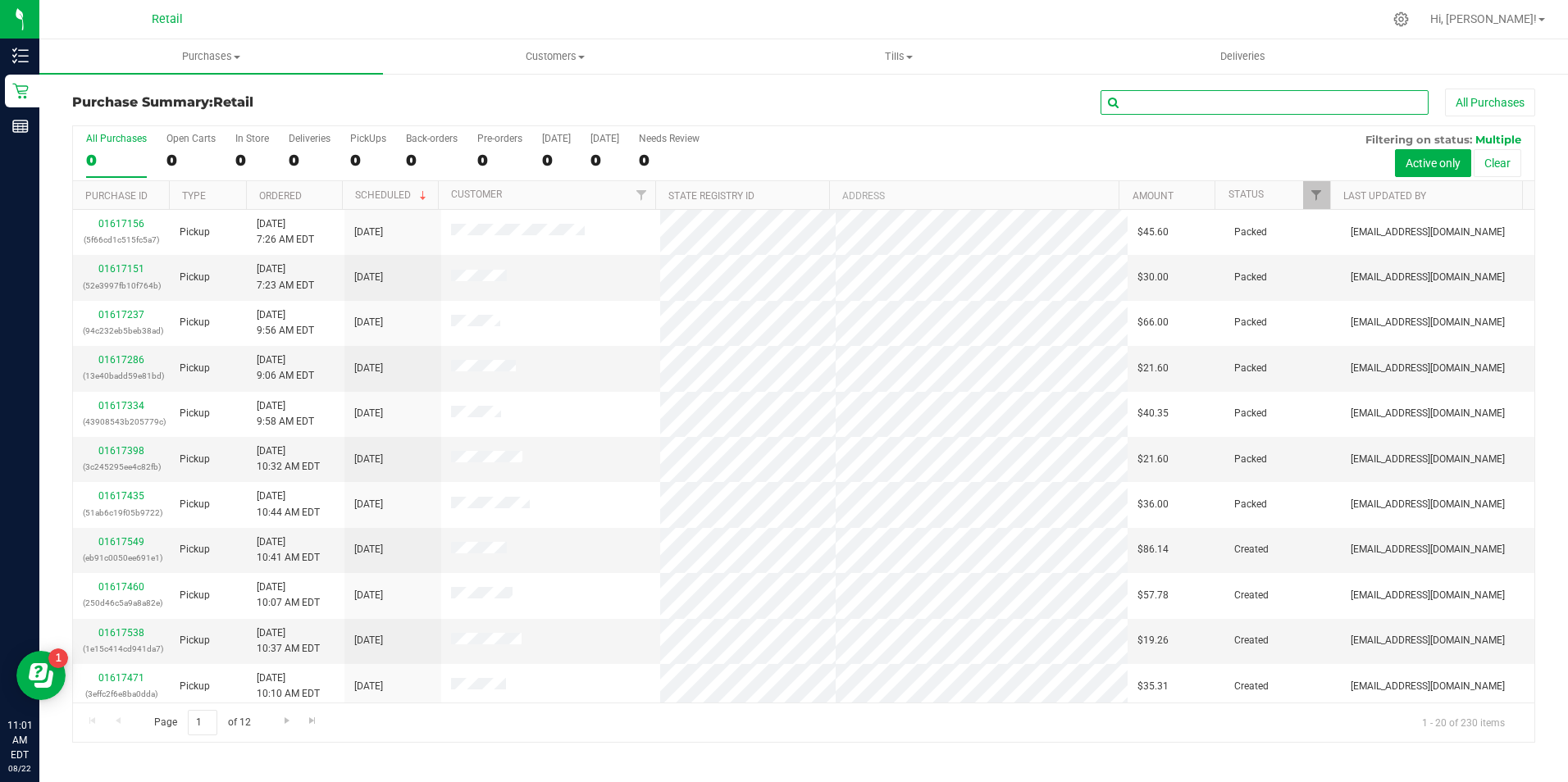
click at [1204, 101] on input "text" at bounding box center [1265, 102] width 328 height 24
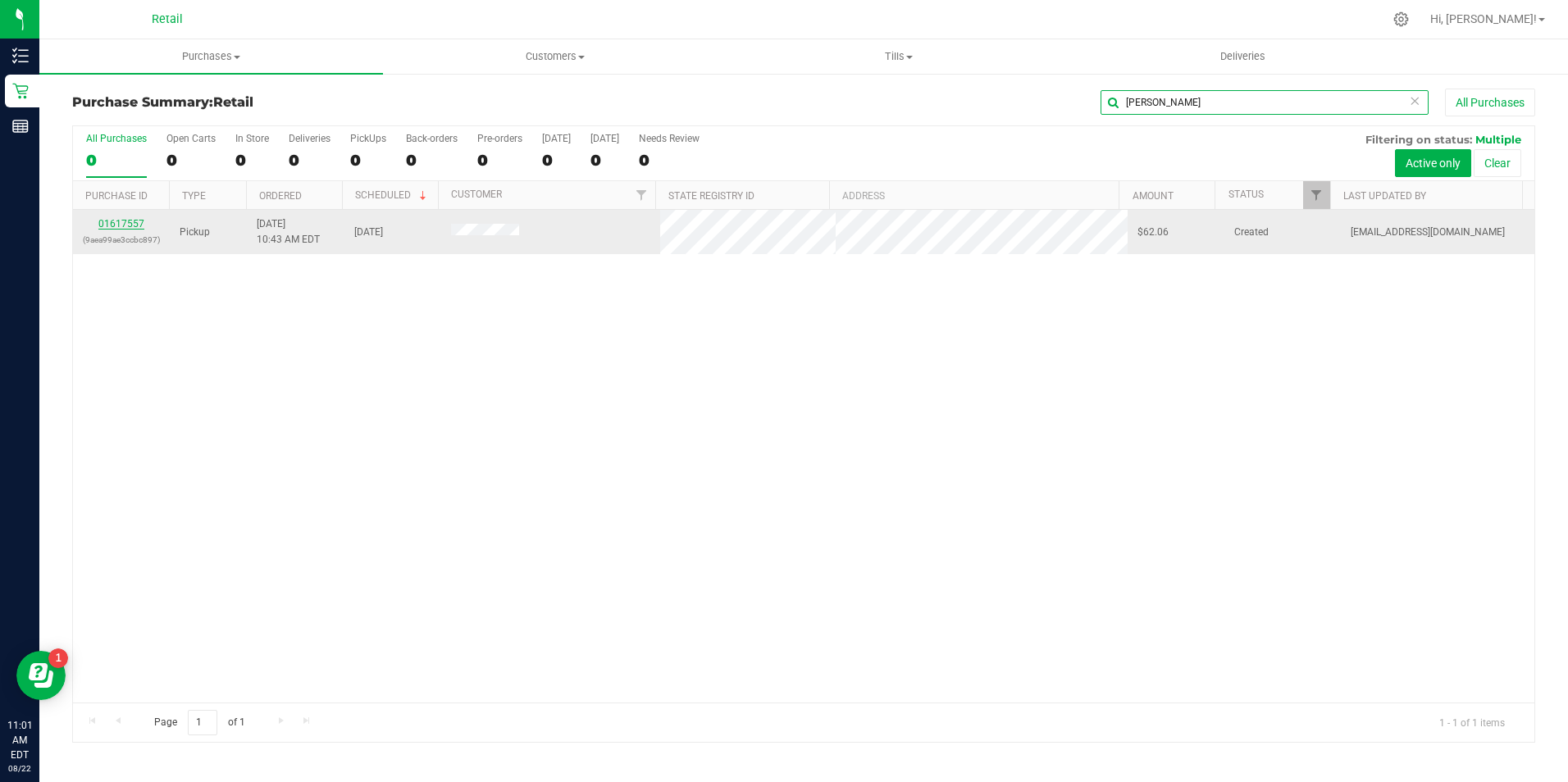
type input "[PERSON_NAME]"
click at [128, 227] on link "01617557" at bounding box center [120, 223] width 46 height 12
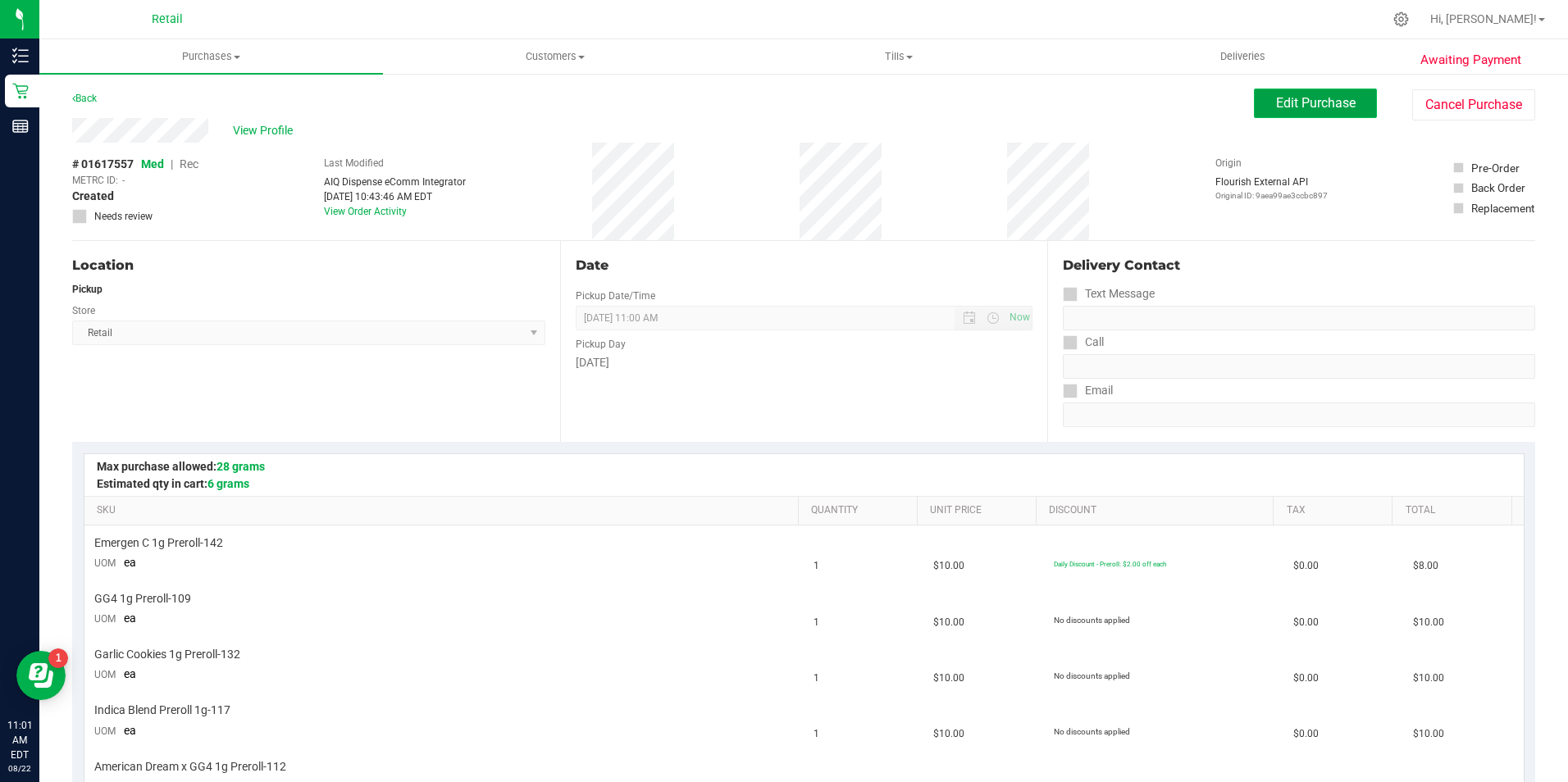
click at [1321, 102] on span "Edit Purchase" at bounding box center [1315, 103] width 80 height 16
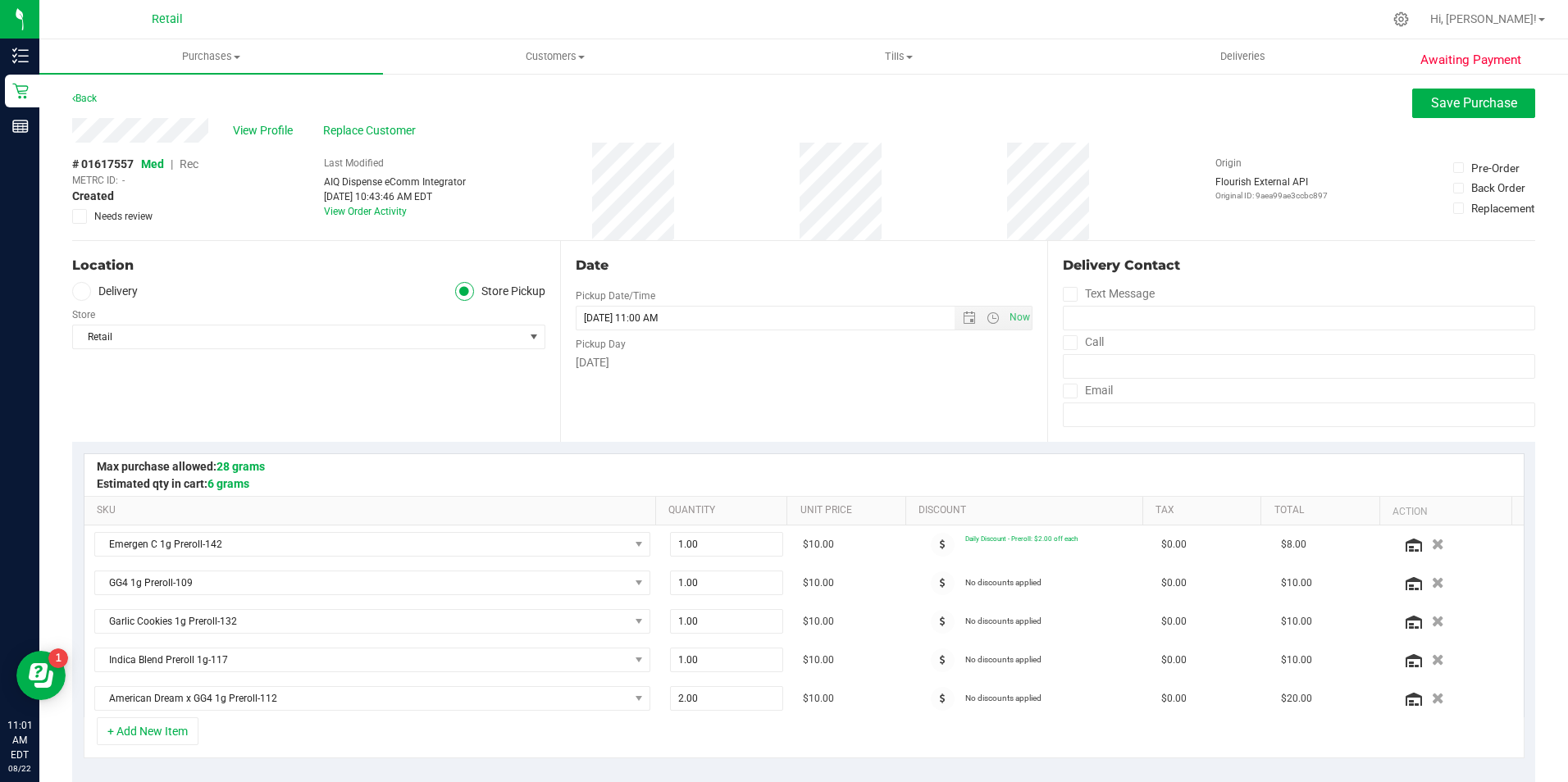
click at [192, 164] on span "Rec" at bounding box center [188, 164] width 18 height 14
click at [1452, 108] on span "Save Purchase" at bounding box center [1474, 103] width 86 height 16
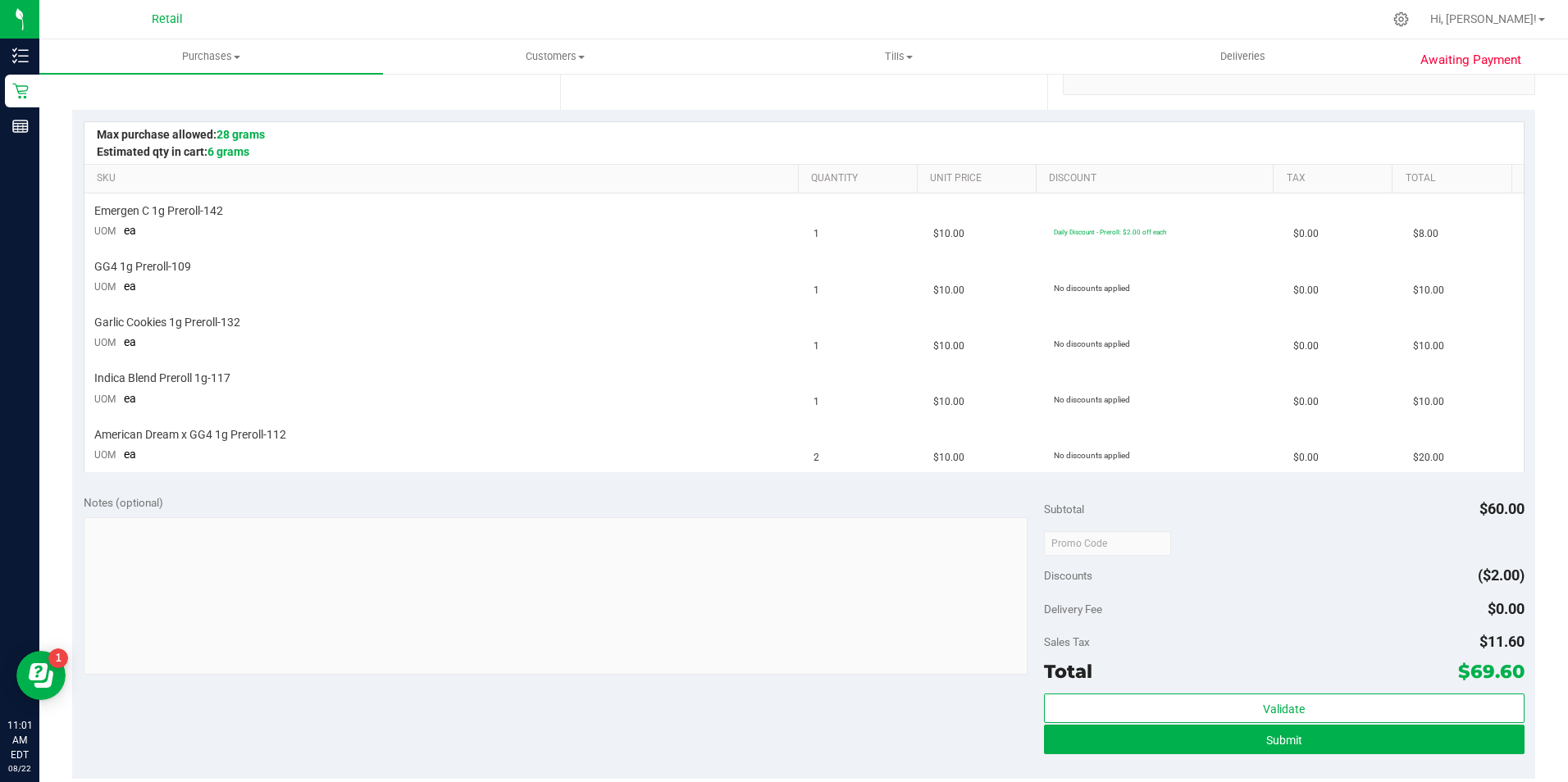
scroll to position [410, 0]
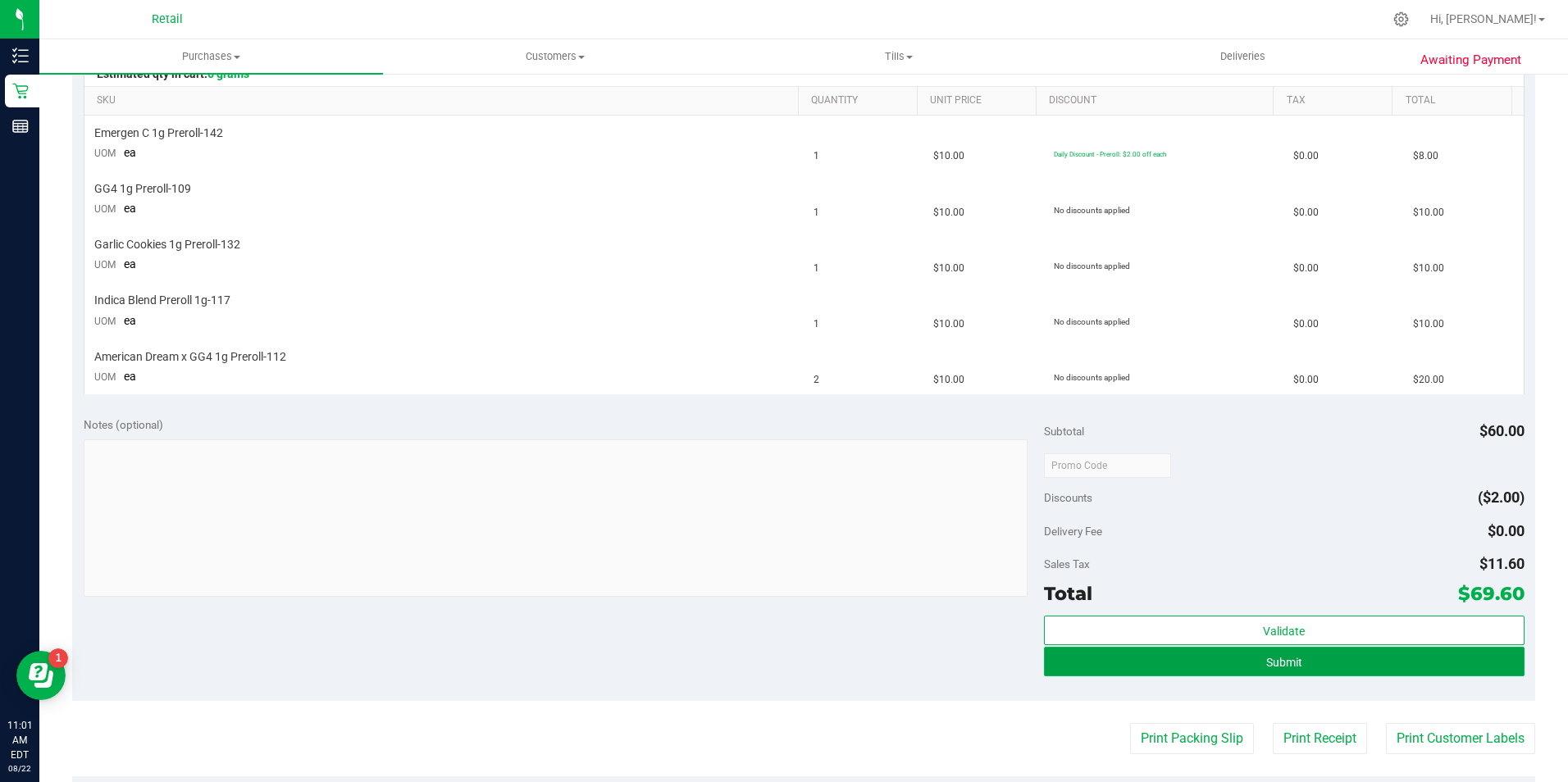
click at [1301, 667] on button "Submit" at bounding box center [1283, 662] width 481 height 29
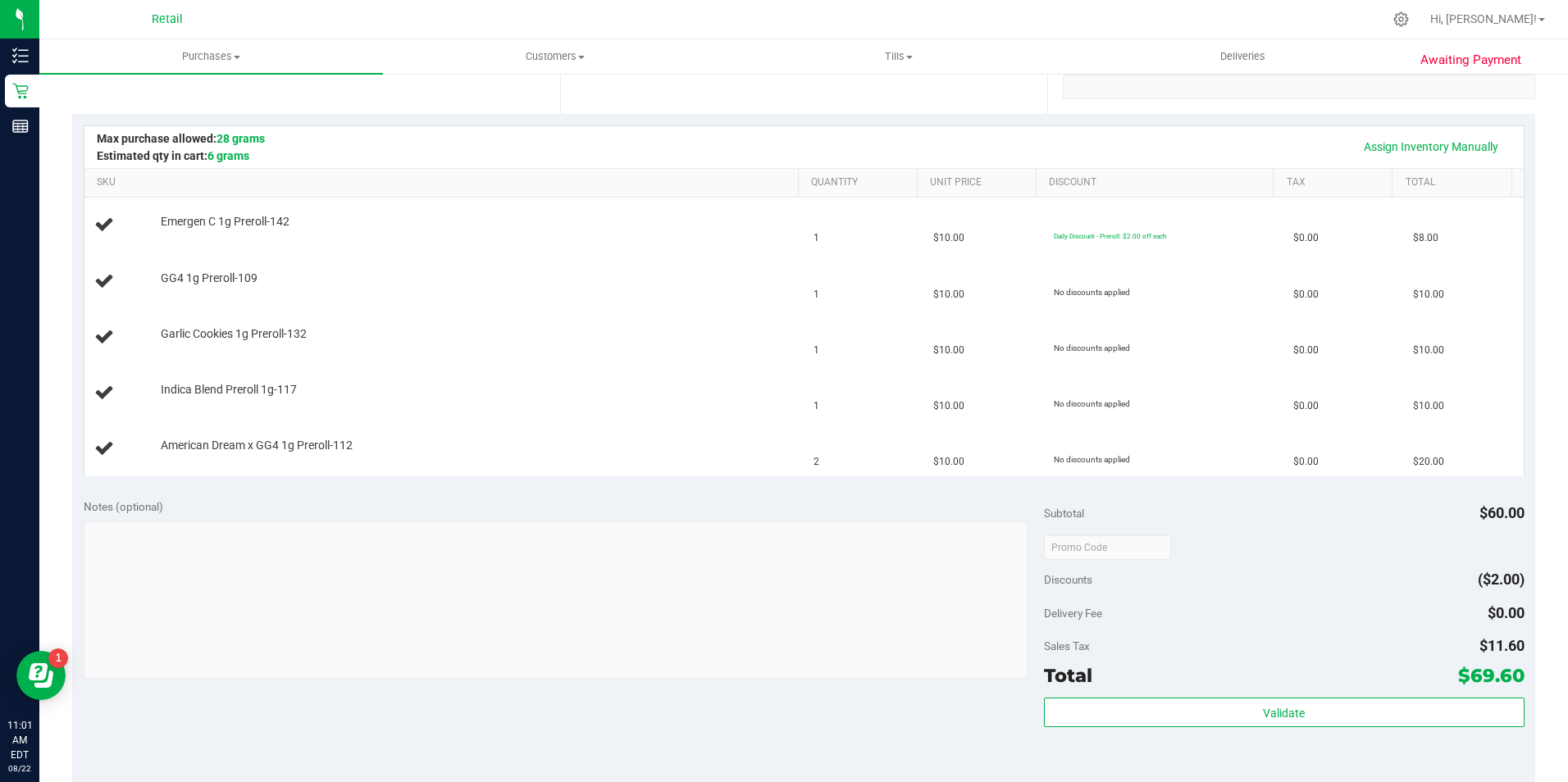
scroll to position [246, 0]
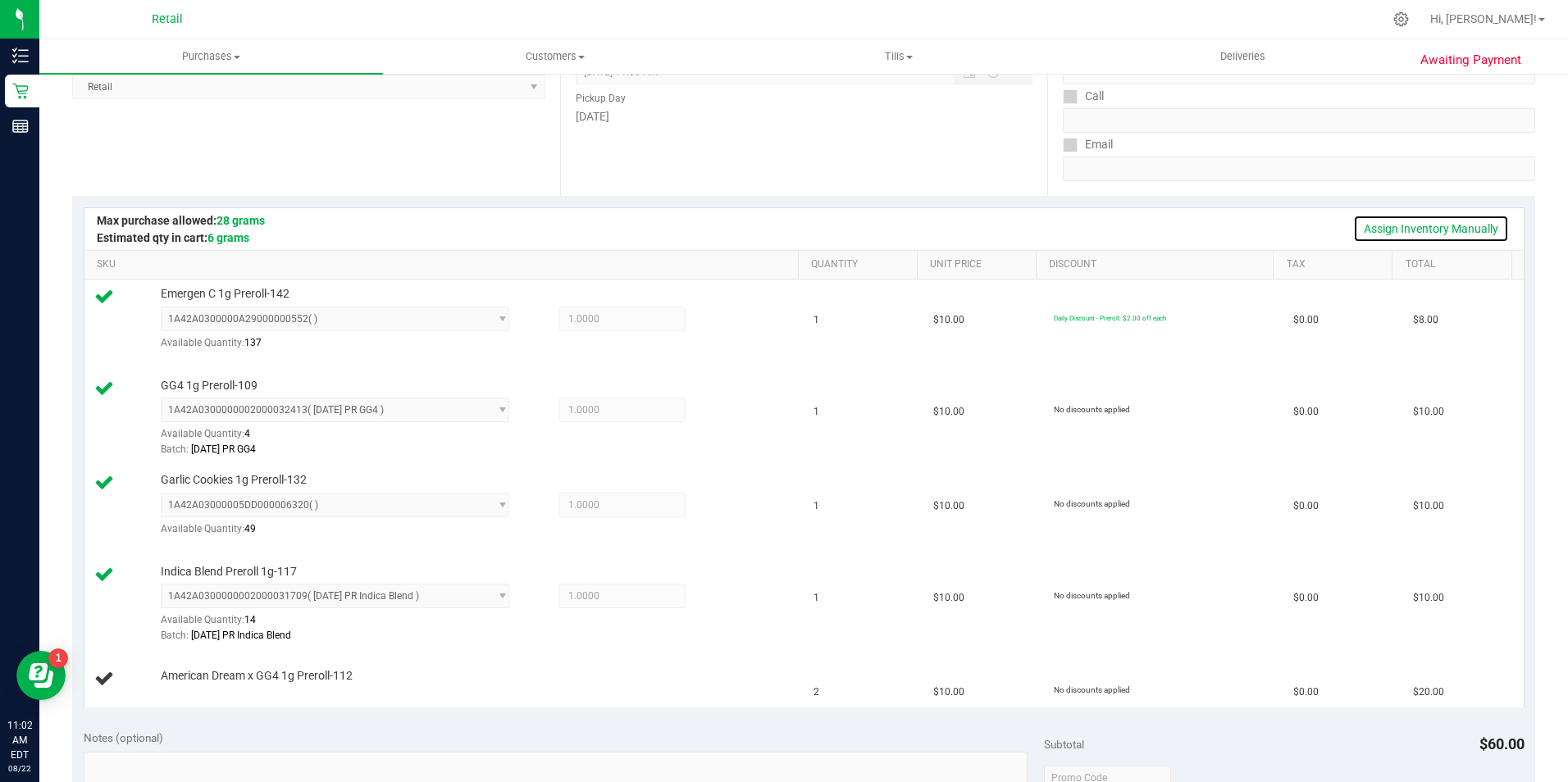
click at [1437, 232] on link "Assign Inventory Manually" at bounding box center [1430, 228] width 155 height 28
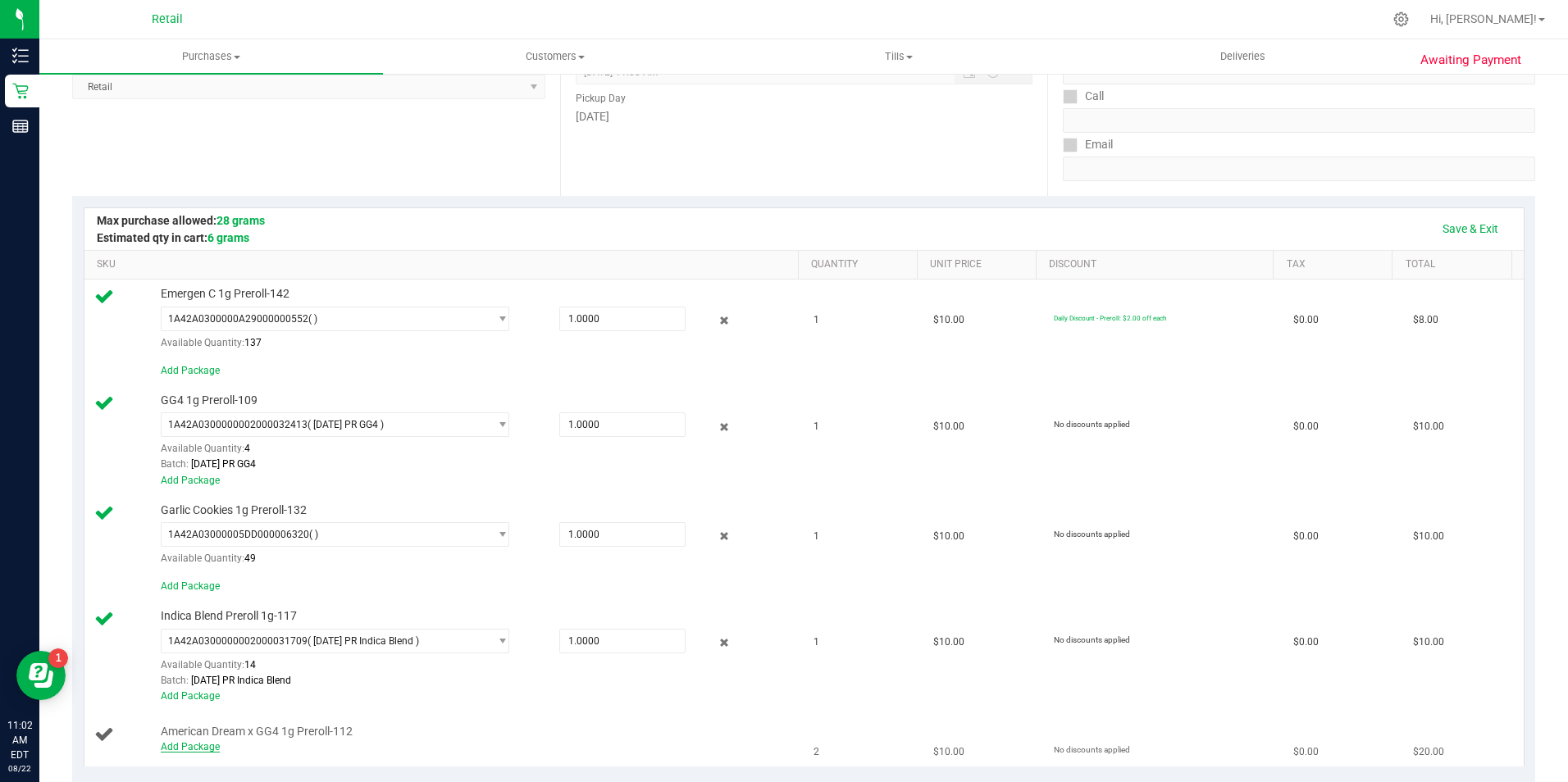
click at [201, 747] on link "Add Package" at bounding box center [189, 747] width 59 height 12
click at [317, 781] on div "Notes (optional)" at bounding box center [563, 797] width 960 height 17
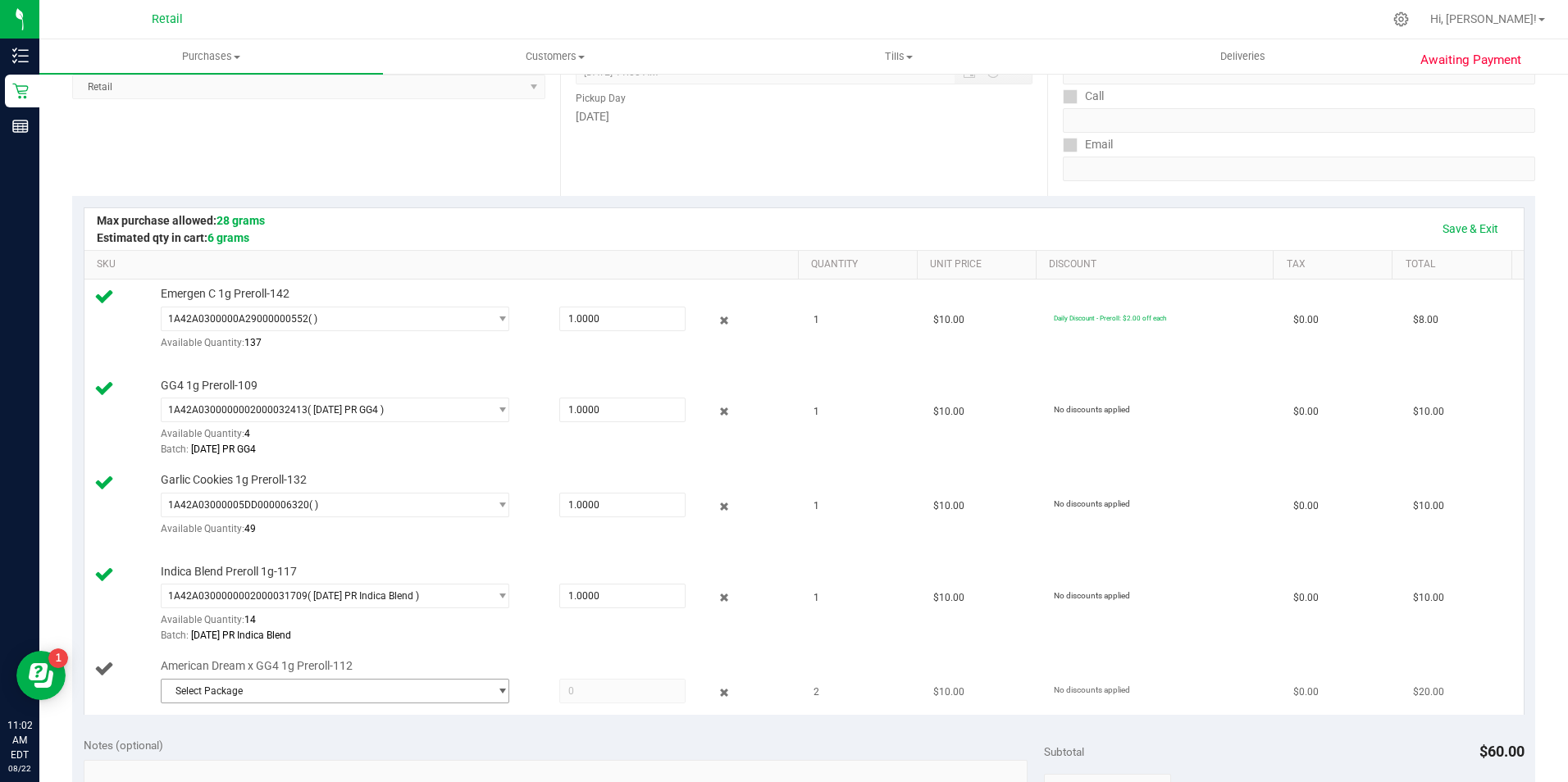
click at [363, 686] on span "Select Package" at bounding box center [324, 692] width 327 height 23
click at [356, 764] on span "( [DATE] PR AD x GG4 )" at bounding box center [361, 759] width 99 height 12
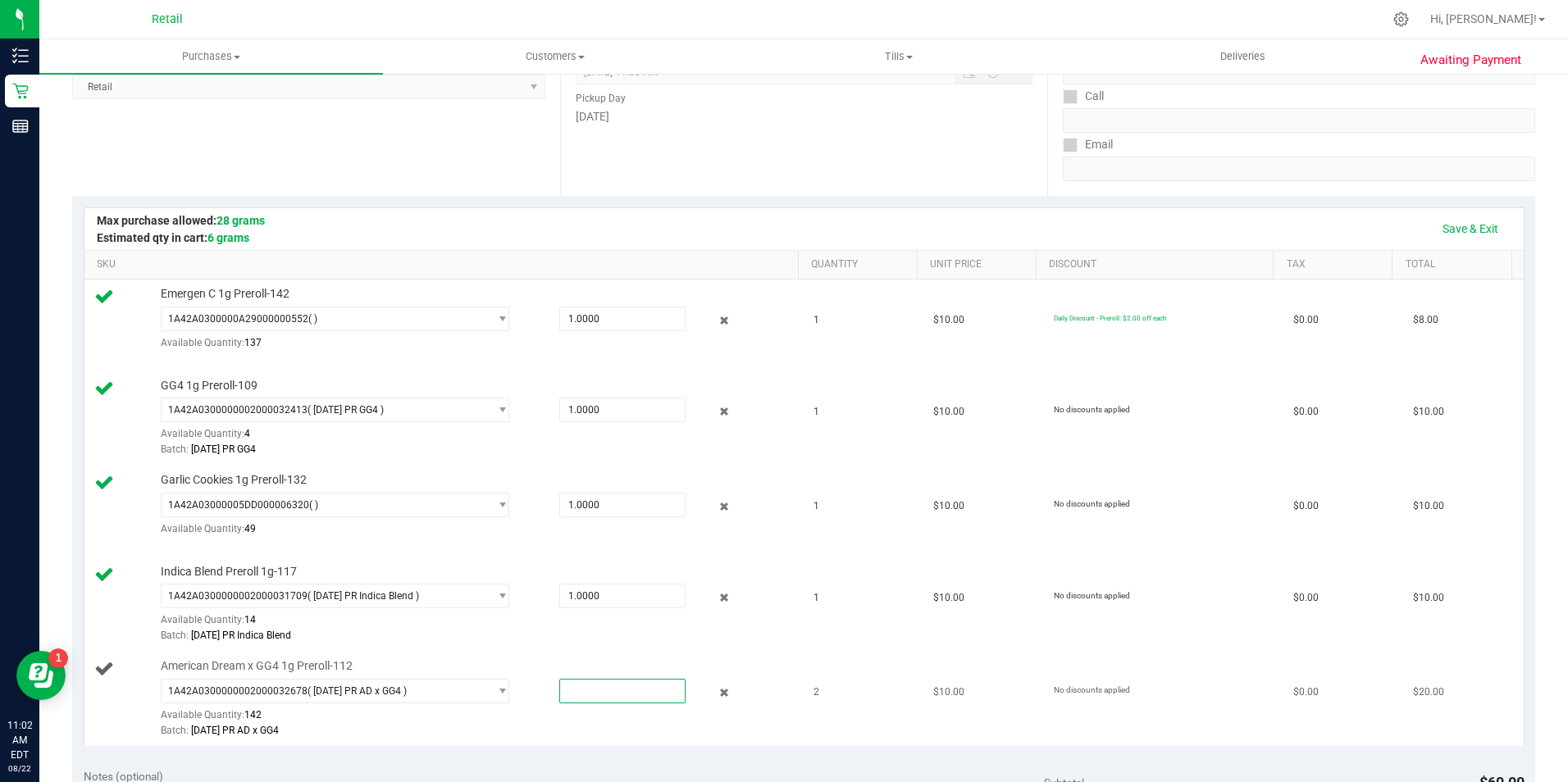
click at [625, 693] on span at bounding box center [623, 691] width 126 height 24
type input "2"
type input "2.0000"
click at [1449, 234] on link "Save & Exit" at bounding box center [1469, 228] width 77 height 28
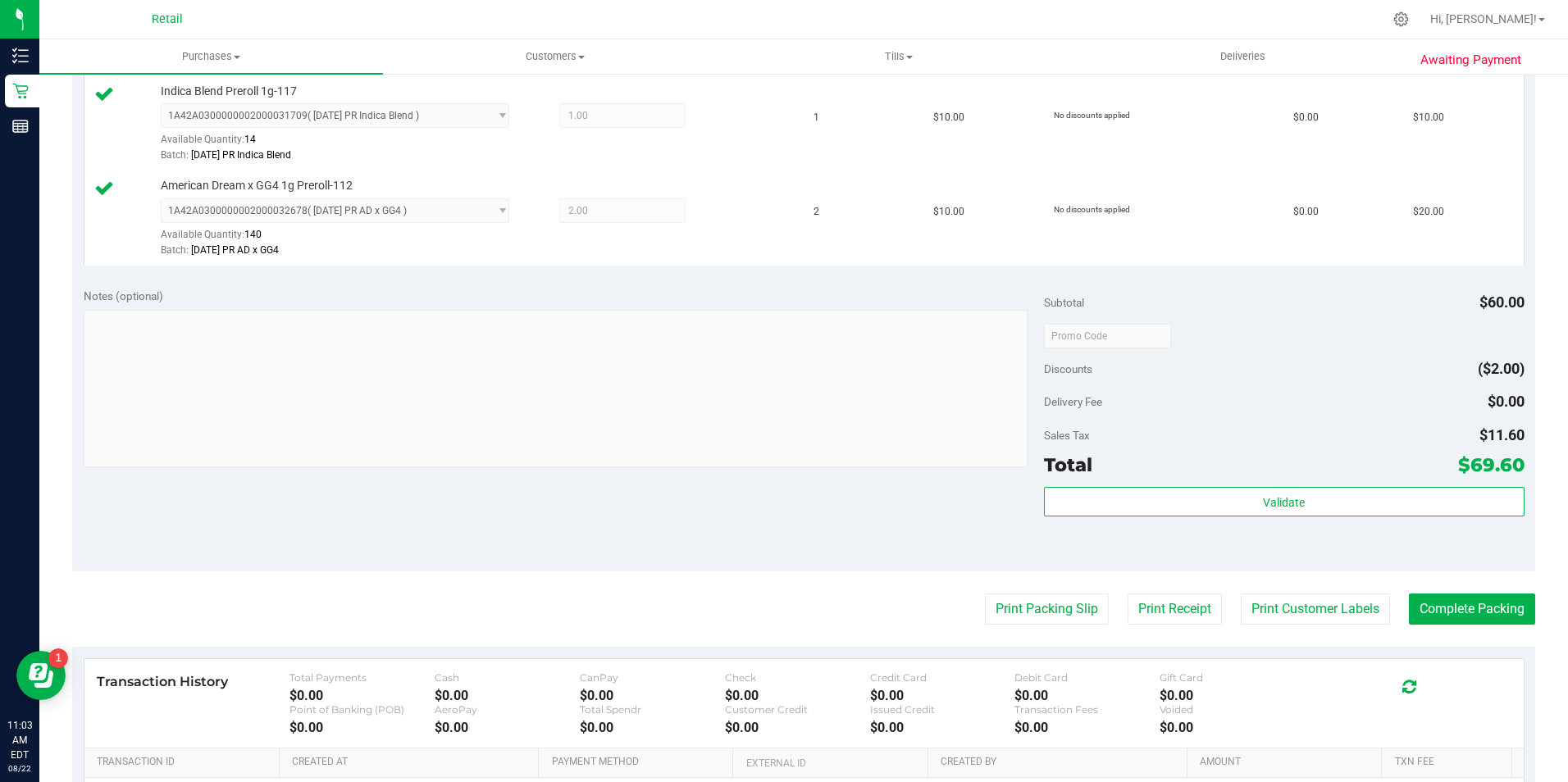
scroll to position [738, 0]
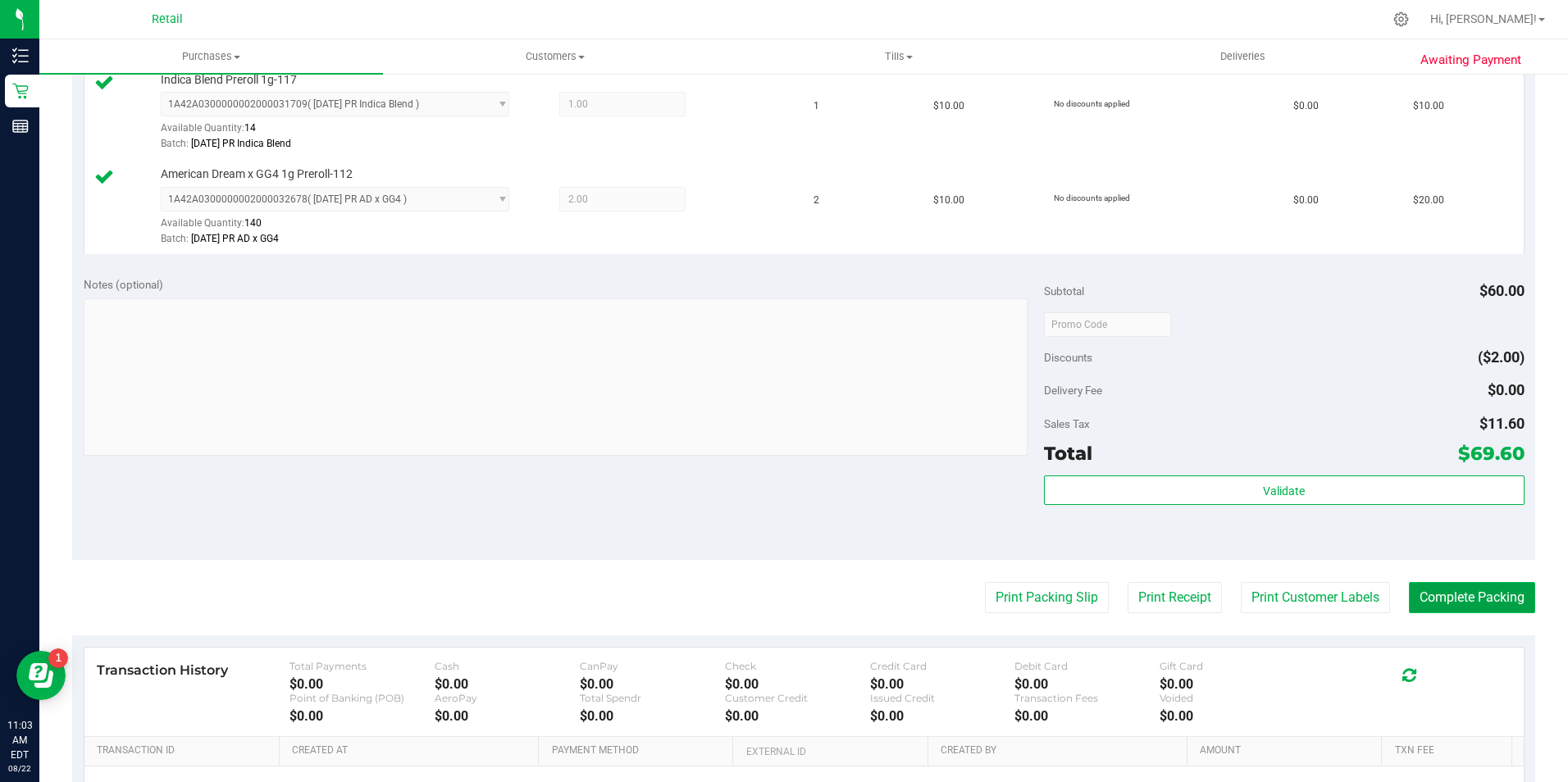
click at [1448, 608] on button "Complete Packing" at bounding box center [1472, 597] width 126 height 31
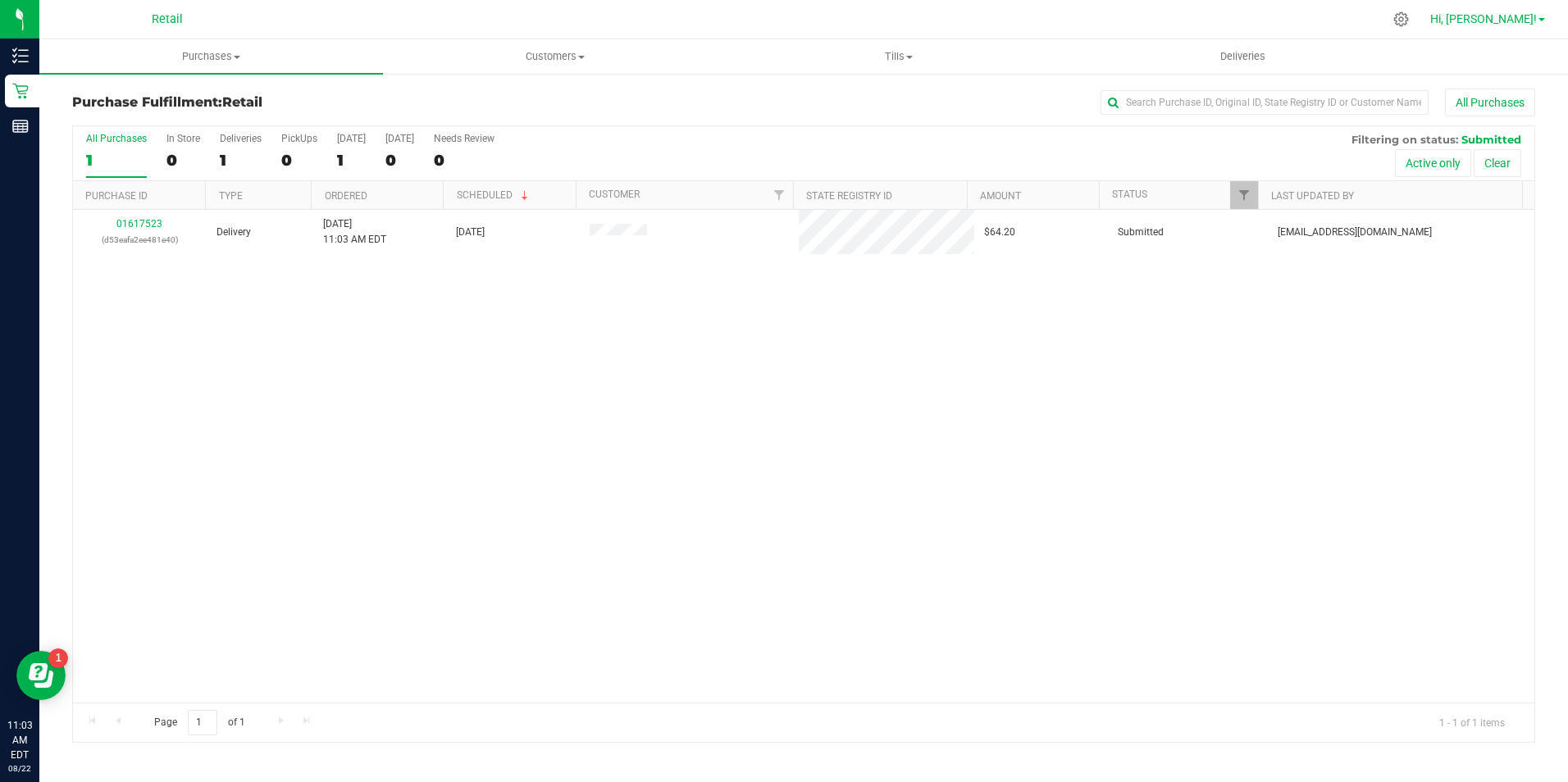
click at [1505, 23] on span "Hi, [PERSON_NAME]!" at bounding box center [1483, 19] width 107 height 14
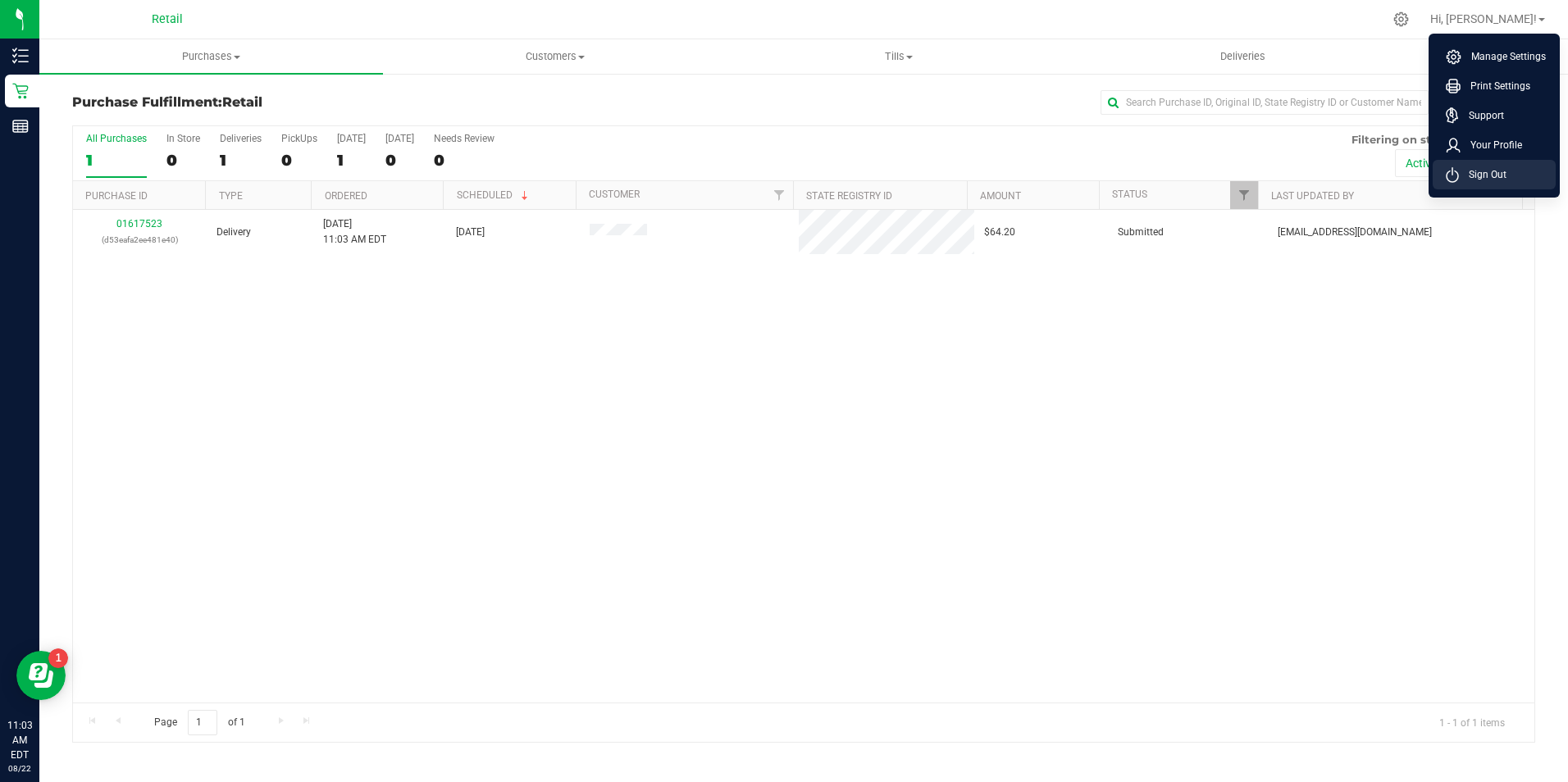
click at [1506, 177] on li "Sign Out" at bounding box center [1493, 175] width 123 height 29
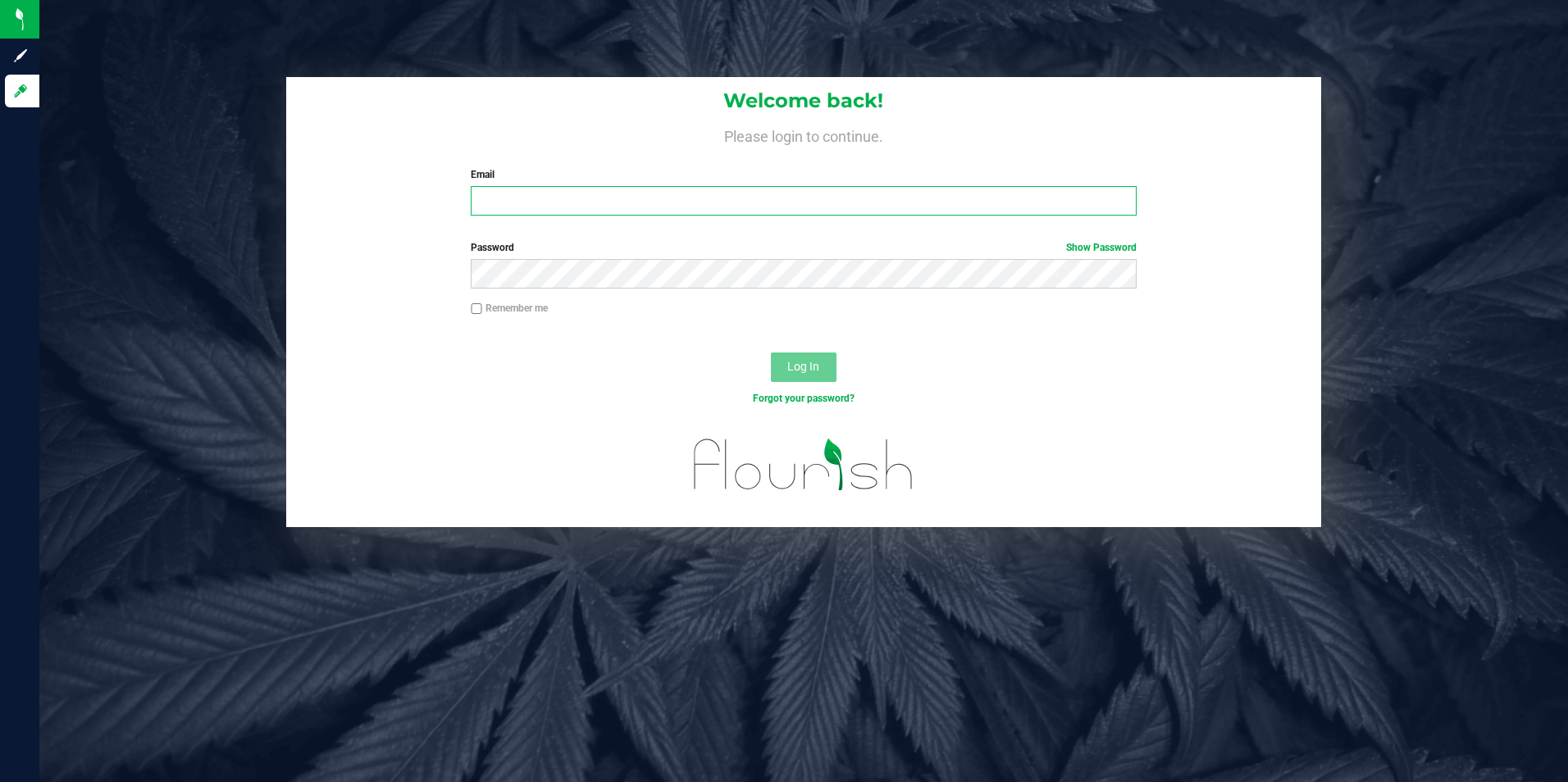
type input "[EMAIL_ADDRESS][DOMAIN_NAME]"
drag, startPoint x: 686, startPoint y: 208, endPoint x: 341, endPoint y: 226, distance: 345.5
click at [341, 226] on div "Welcome back! Please login to continue. Email [EMAIL_ADDRESS][DOMAIN_NAME] Requ…" at bounding box center [804, 153] width 1036 height 152
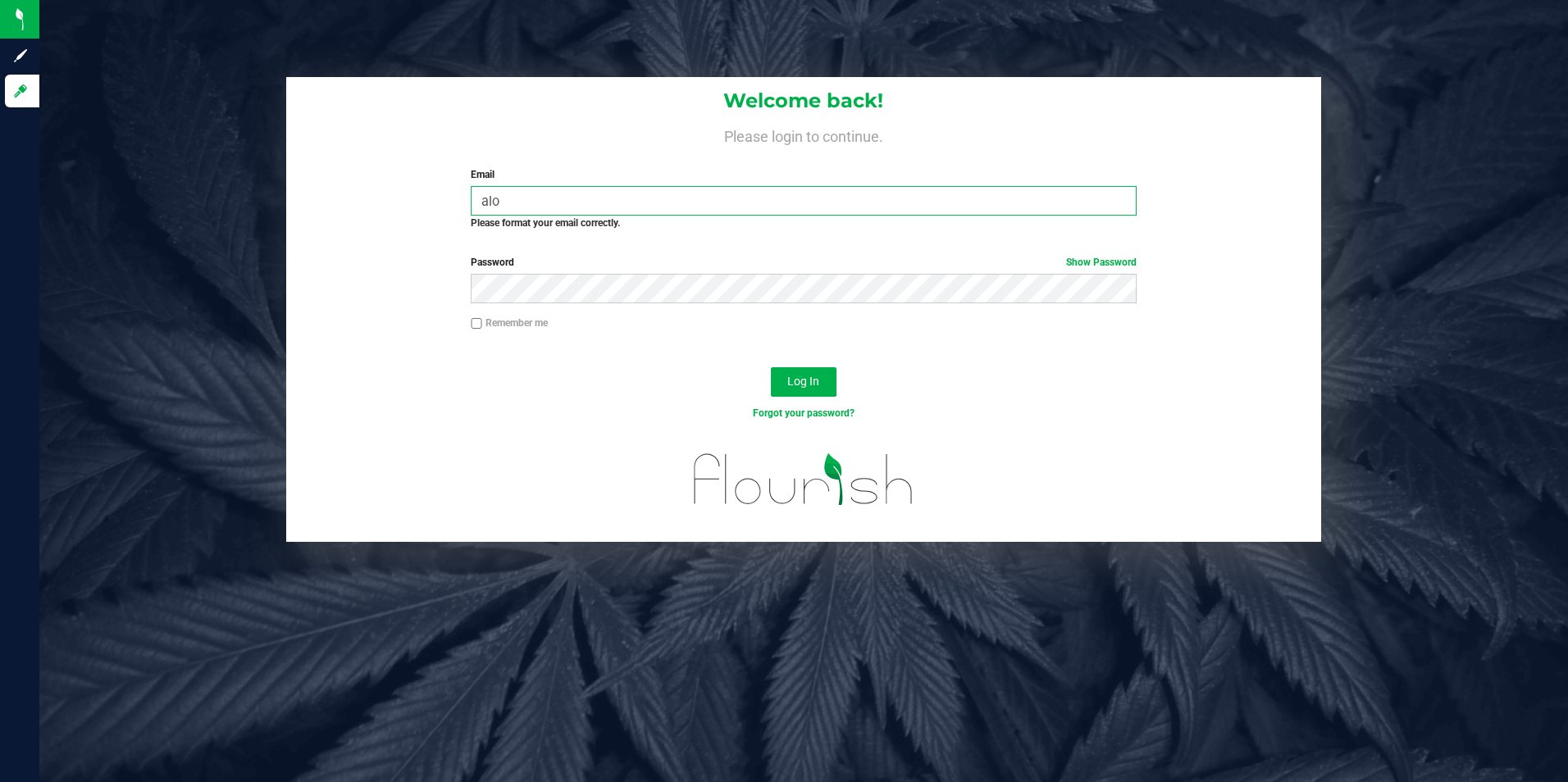
type input "[EMAIL_ADDRESS][DOMAIN_NAME]"
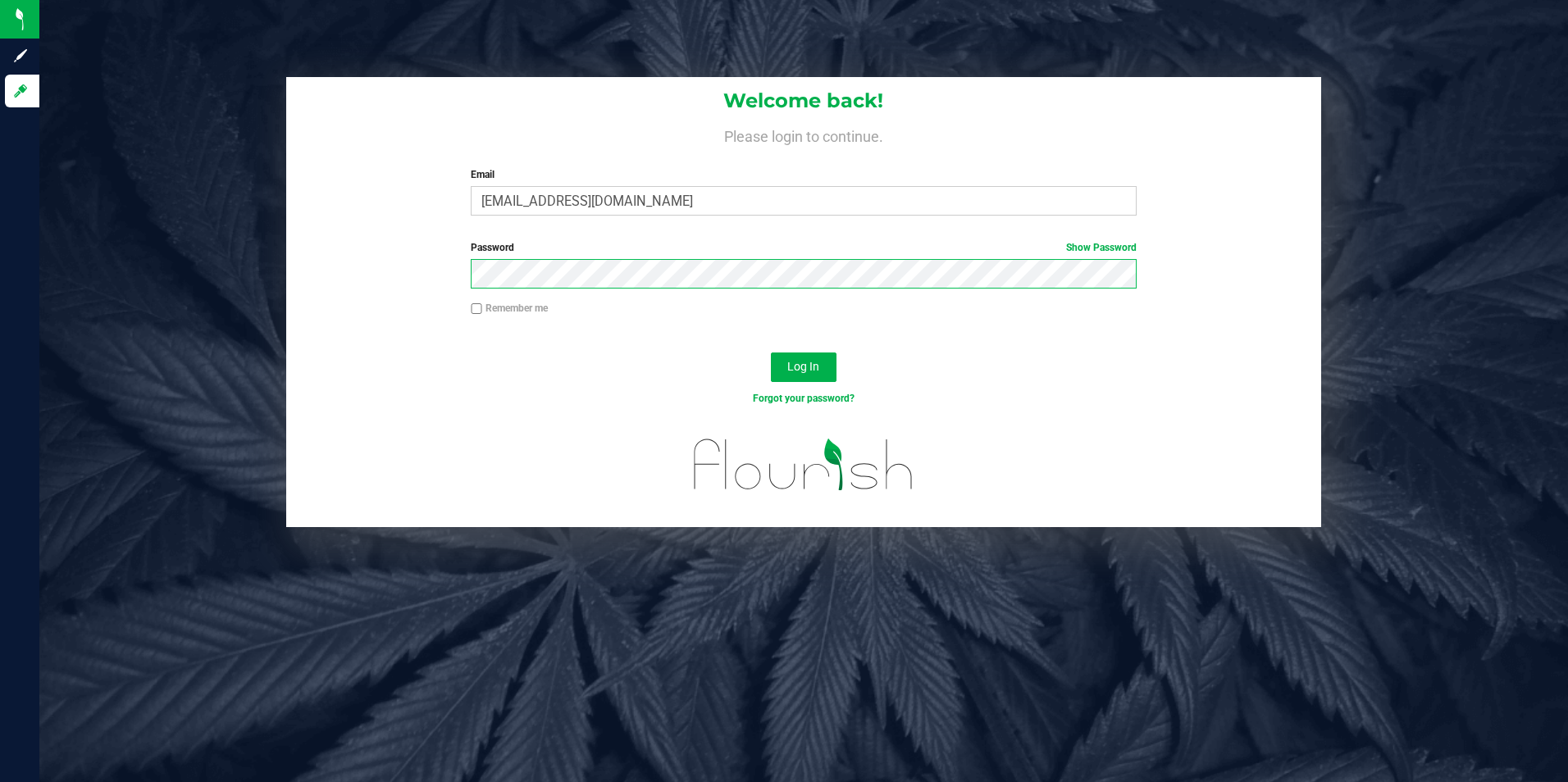
click at [438, 277] on div "Password Show Password" at bounding box center [804, 270] width 1036 height 60
click at [770, 353] on button "Log In" at bounding box center [803, 367] width 66 height 29
